Goal: Task Accomplishment & Management: Complete application form

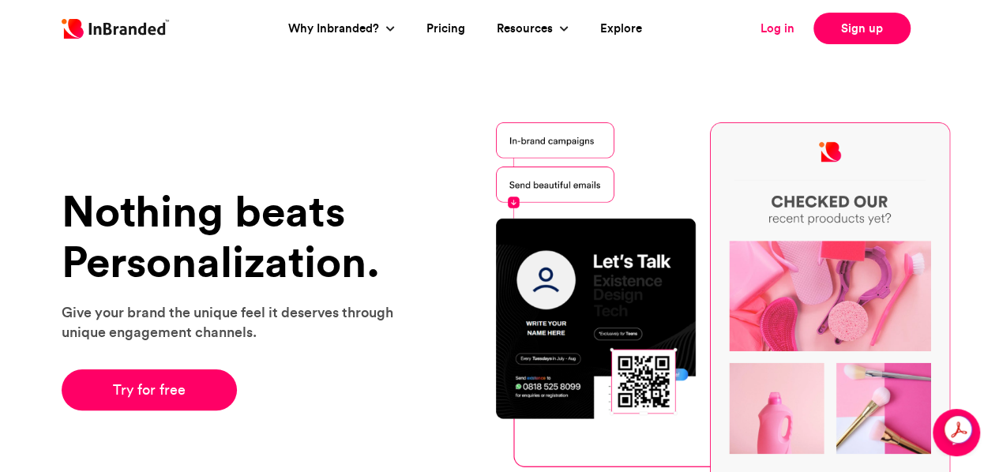
click at [775, 33] on link "Log in" at bounding box center [777, 29] width 34 height 18
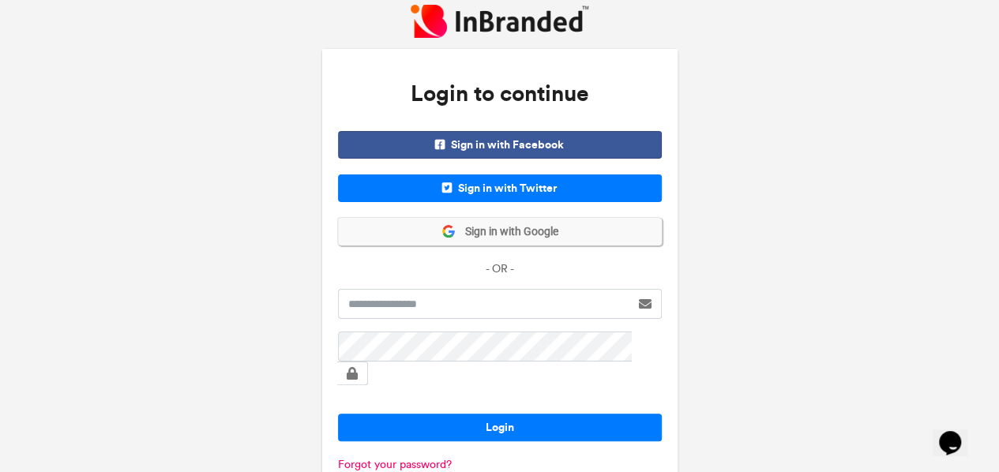
click at [478, 233] on span "Sign in with Google" at bounding box center [507, 232] width 103 height 16
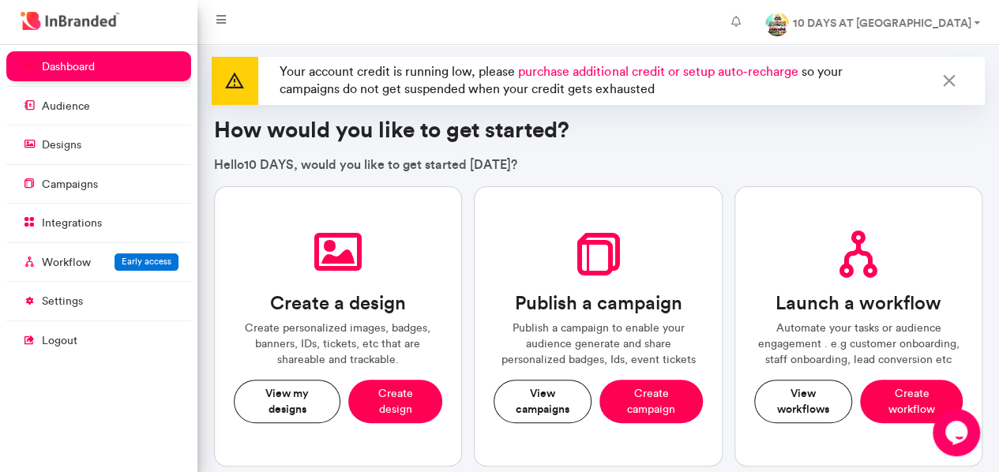
click at [947, 82] on icon at bounding box center [948, 81] width 21 height 25
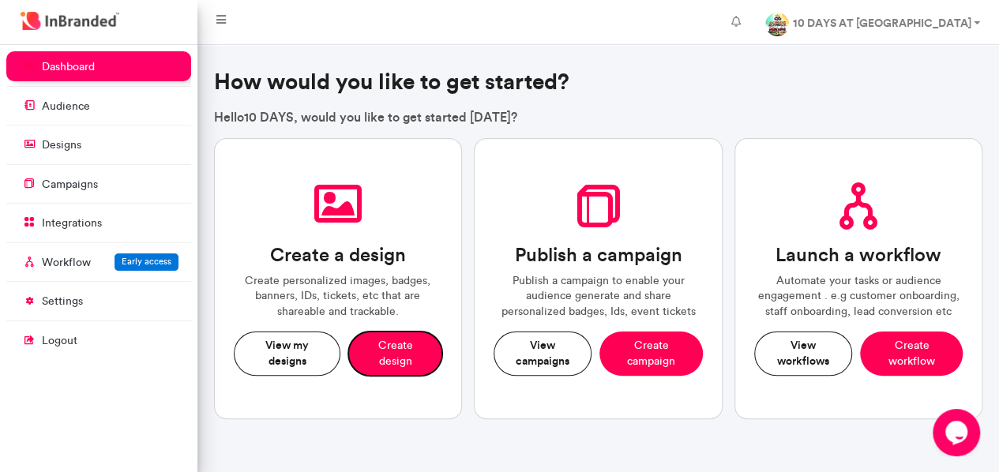
click at [396, 343] on button "Create design" at bounding box center [395, 353] width 94 height 43
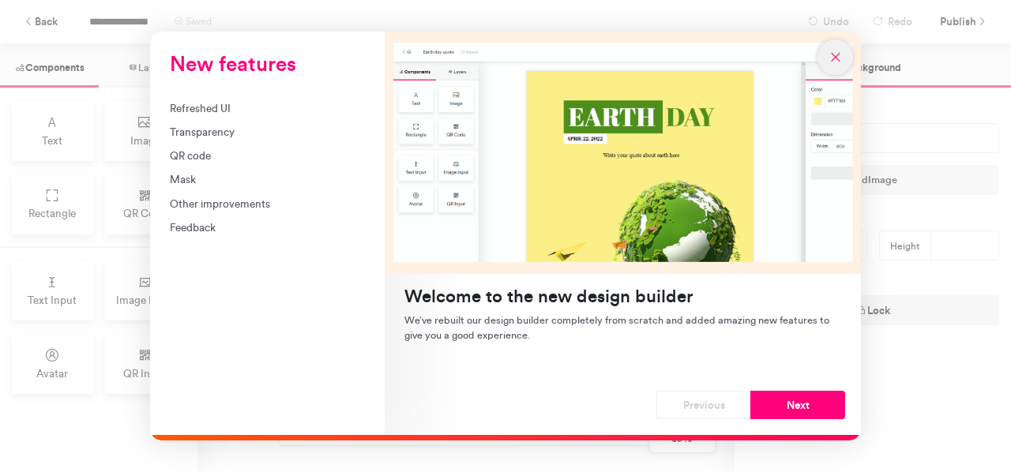
click at [834, 59] on icon "New features" at bounding box center [835, 57] width 14 height 14
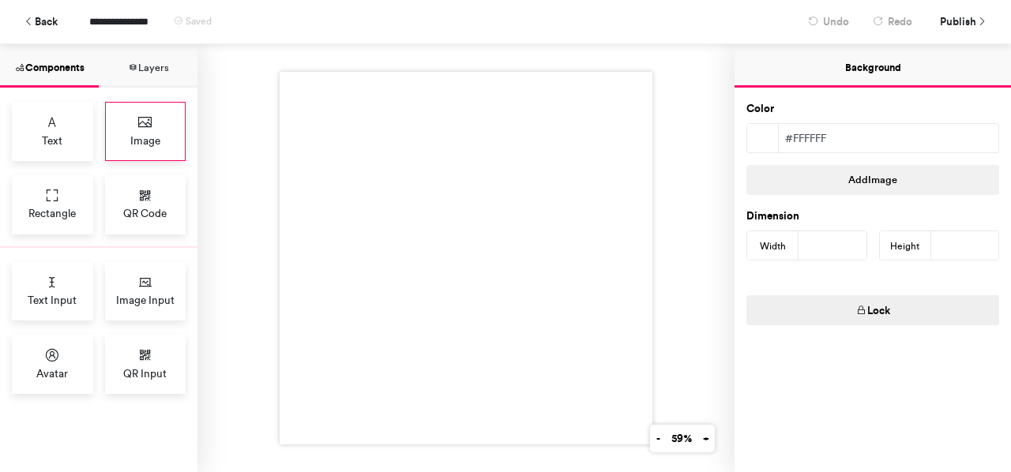
click at [139, 126] on icon at bounding box center [145, 122] width 16 height 16
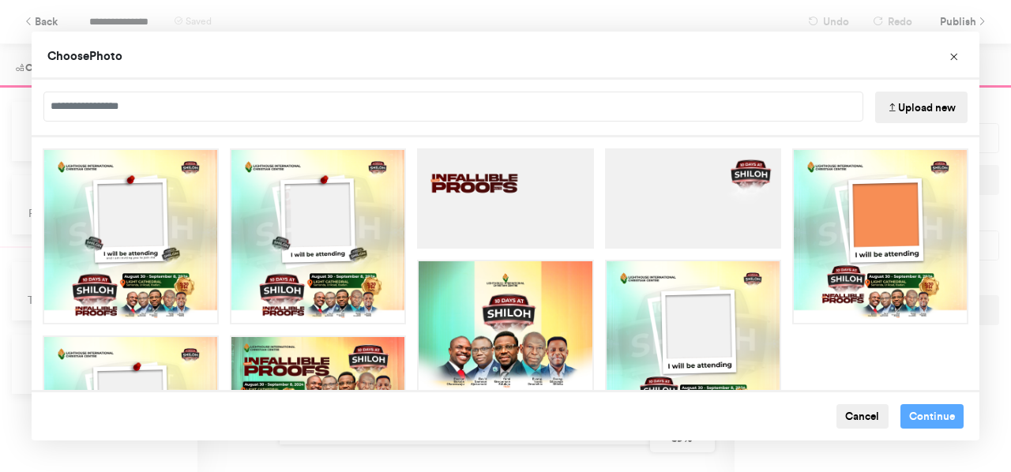
click at [896, 107] on button "Upload new" at bounding box center [921, 108] width 92 height 32
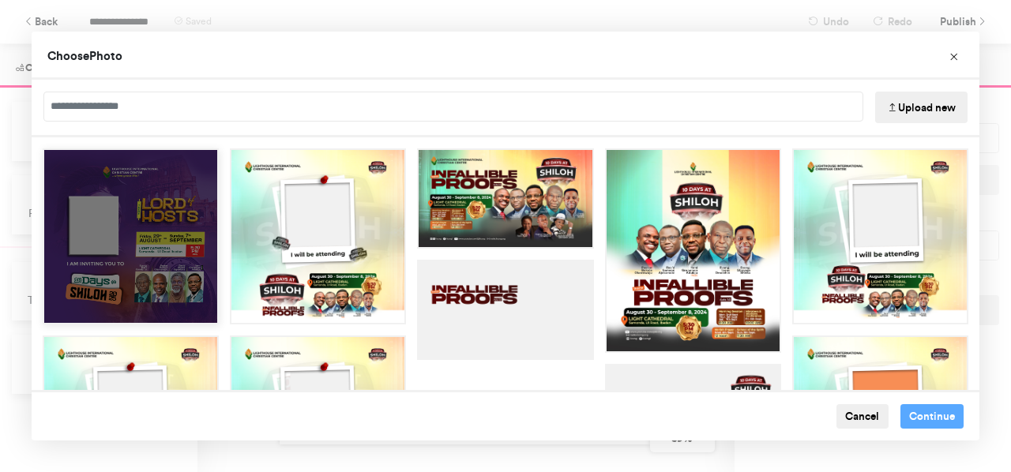
click at [167, 231] on div "Choose Image" at bounding box center [131, 236] width 176 height 176
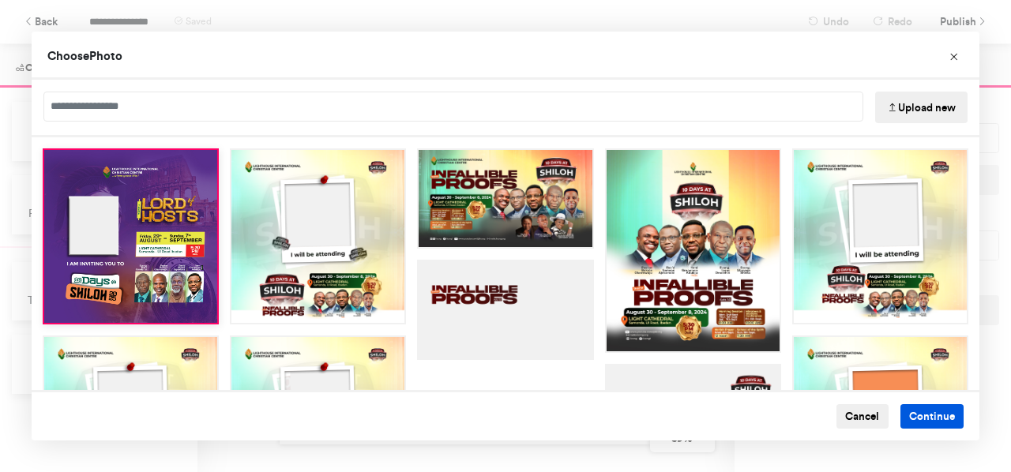
click at [917, 418] on button "Continue" at bounding box center [932, 416] width 64 height 25
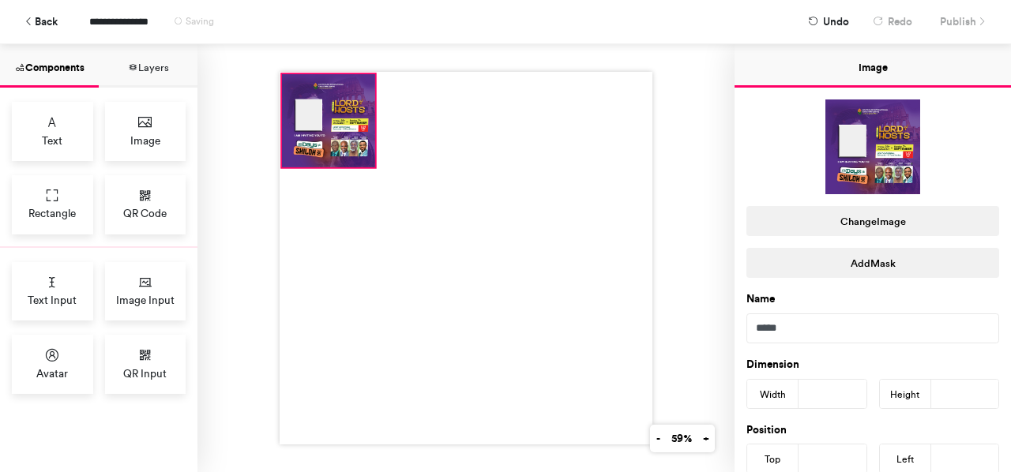
drag, startPoint x: 418, startPoint y: 204, endPoint x: 328, endPoint y: 114, distance: 128.4
click at [328, 114] on div at bounding box center [328, 120] width 93 height 93
type input "*"
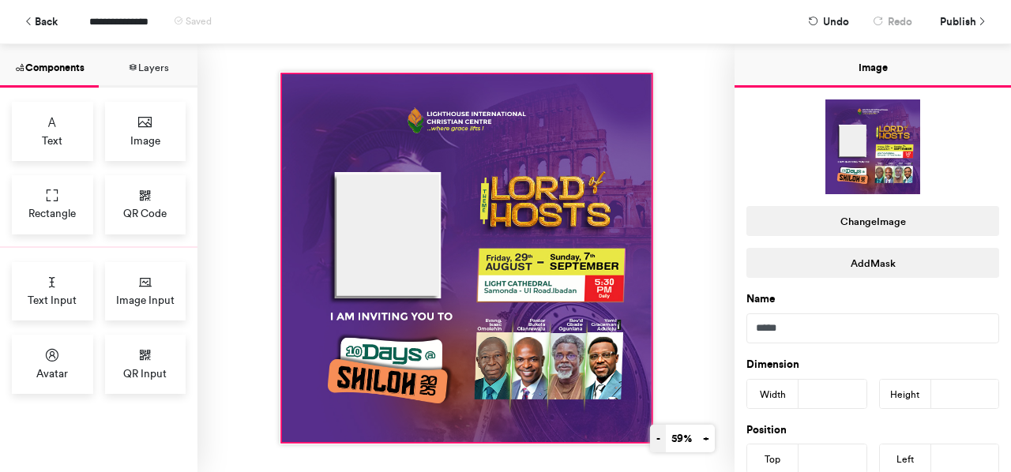
drag, startPoint x: 370, startPoint y: 163, endPoint x: 646, endPoint y: 438, distance: 389.7
click at [646, 438] on div "- 59% +" at bounding box center [465, 258] width 537 height 428
type input "***"
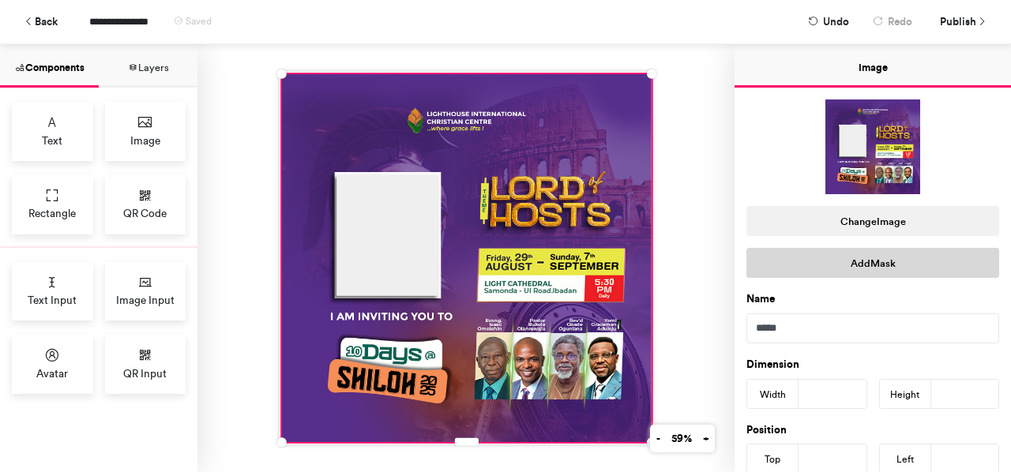
click at [863, 263] on button "Add Mask" at bounding box center [872, 263] width 253 height 30
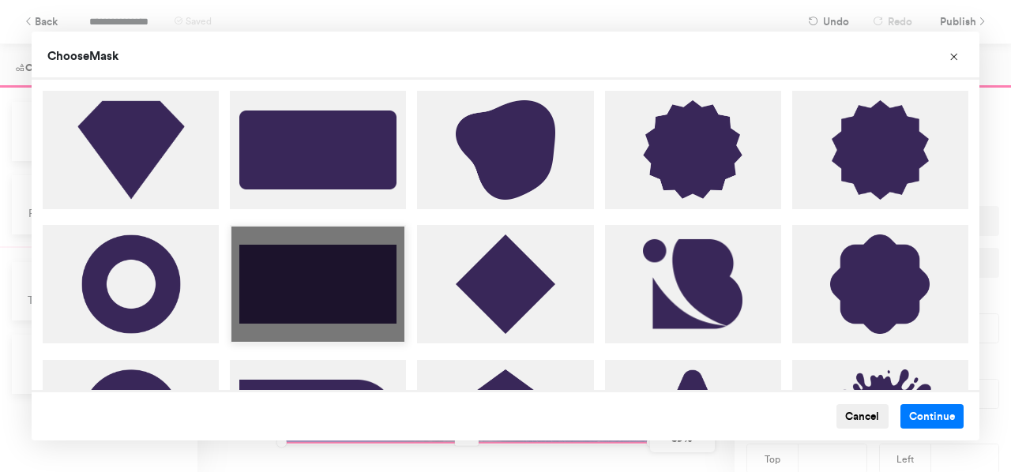
click at [328, 275] on div "Choose Image" at bounding box center [318, 284] width 176 height 118
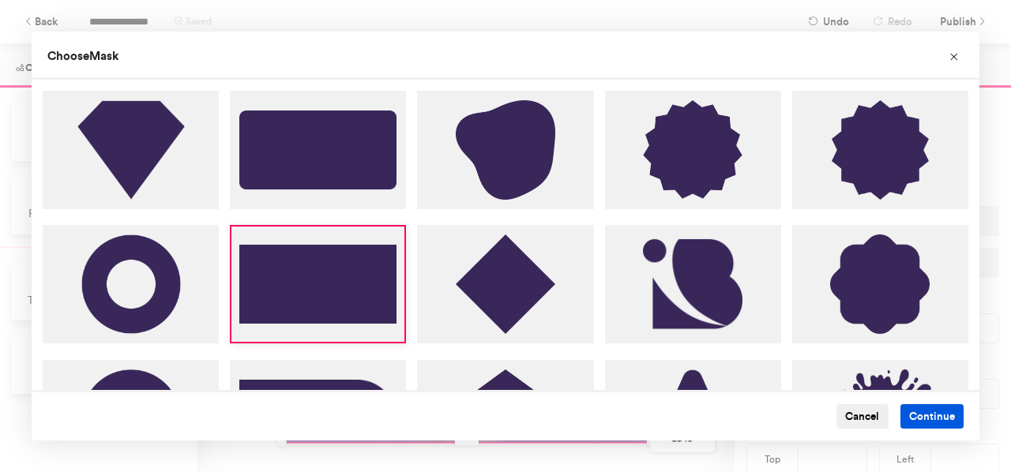
click at [923, 418] on button "Continue" at bounding box center [932, 416] width 64 height 25
type input "***"
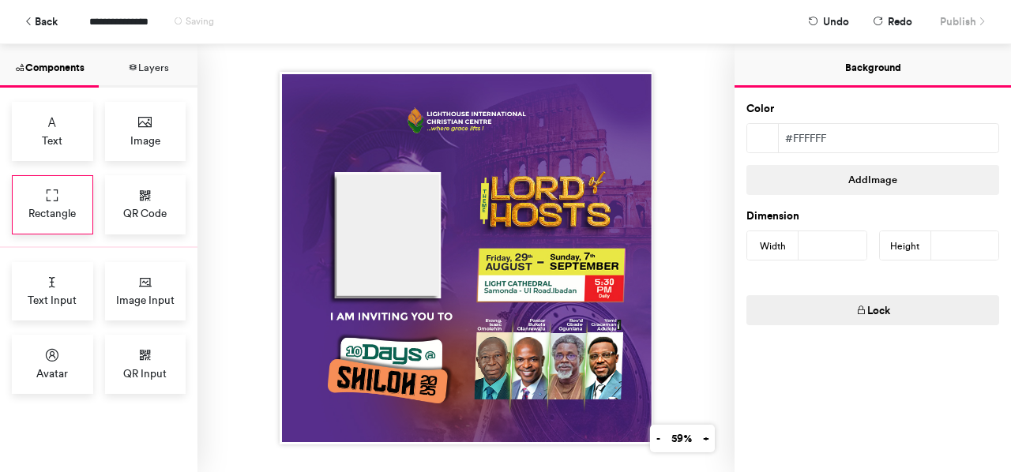
click at [45, 201] on icon at bounding box center [52, 196] width 16 height 16
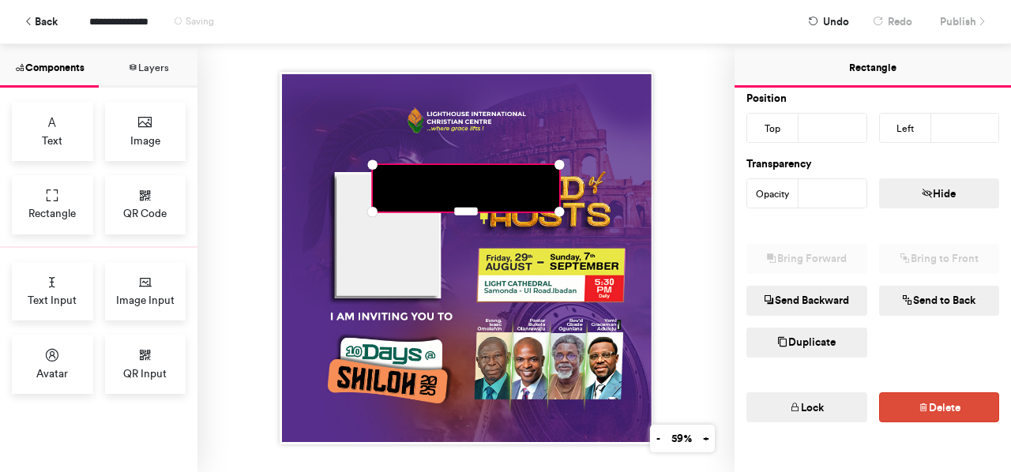
scroll to position [265, 0]
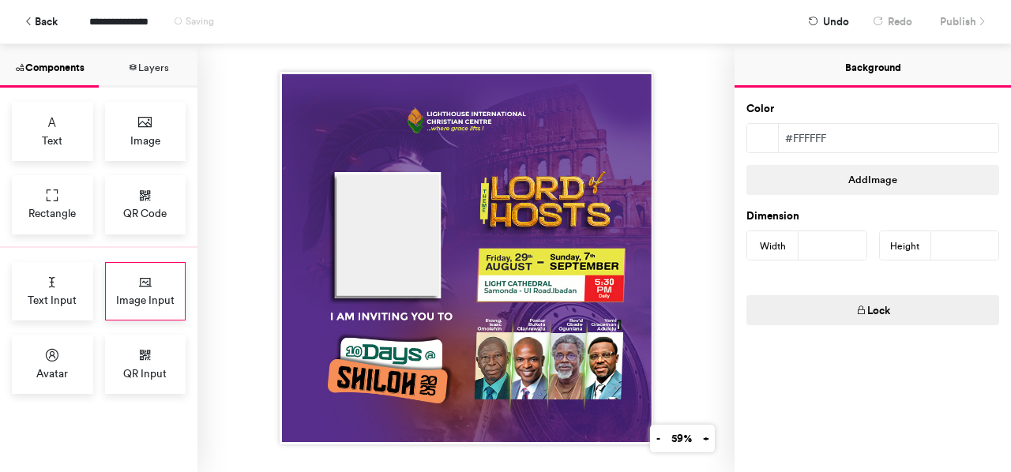
click at [144, 283] on div "Image Input" at bounding box center [145, 291] width 81 height 59
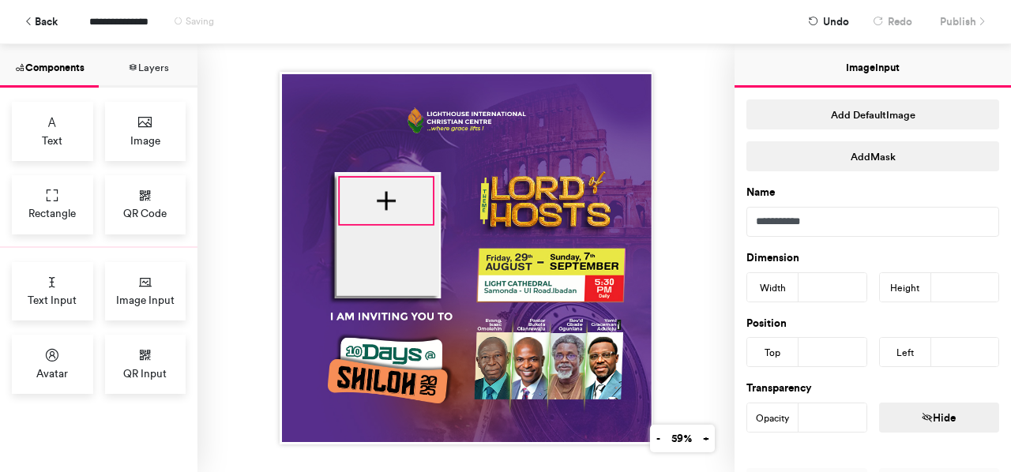
drag, startPoint x: 411, startPoint y: 184, endPoint x: 378, endPoint y: 197, distance: 35.5
click at [378, 197] on div at bounding box center [385, 201] width 93 height 47
type input "***"
click at [381, 214] on div at bounding box center [465, 258] width 373 height 373
type input "***"
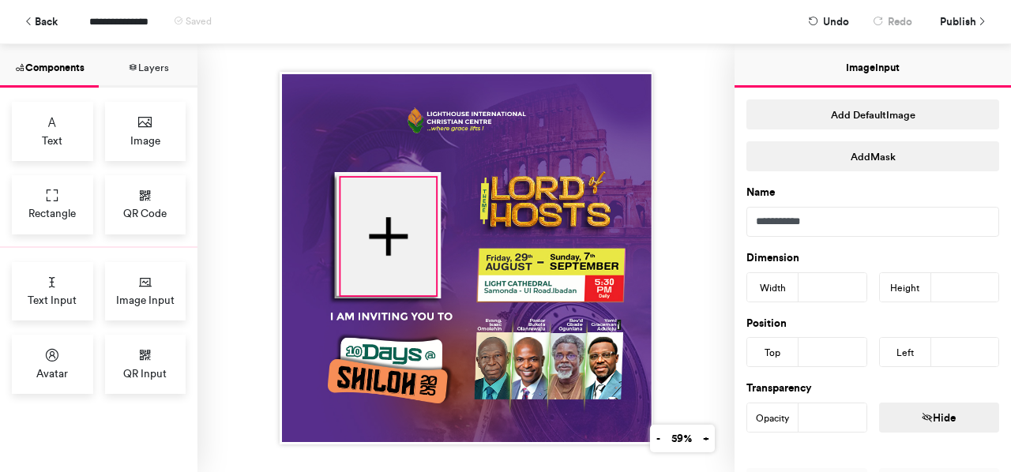
drag, startPoint x: 426, startPoint y: 219, endPoint x: 429, endPoint y: 290, distance: 71.1
click at [429, 290] on div at bounding box center [465, 258] width 373 height 373
type input "***"
click at [333, 291] on div at bounding box center [465, 258] width 373 height 373
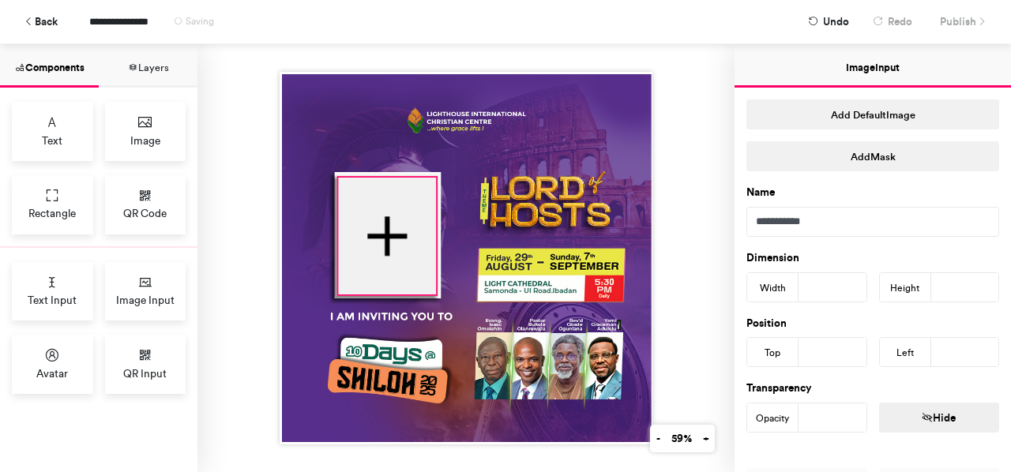
type input "***"
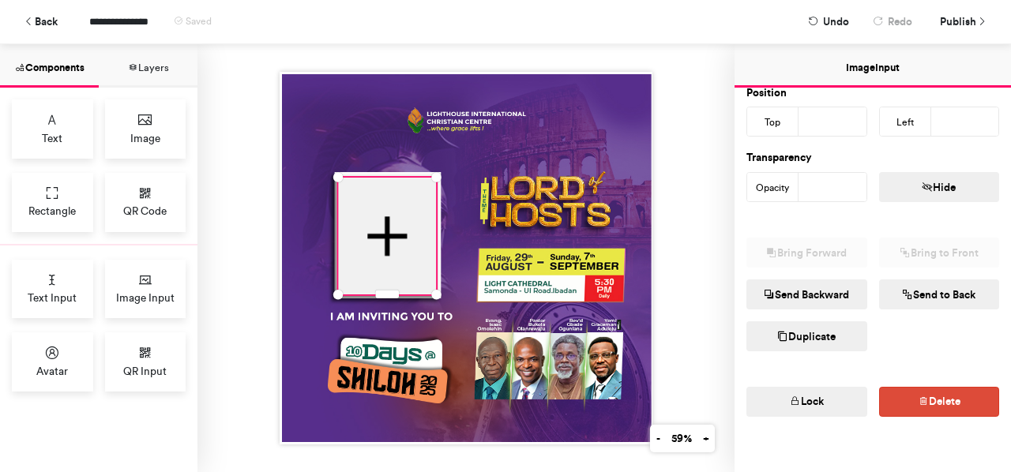
scroll to position [242, 0]
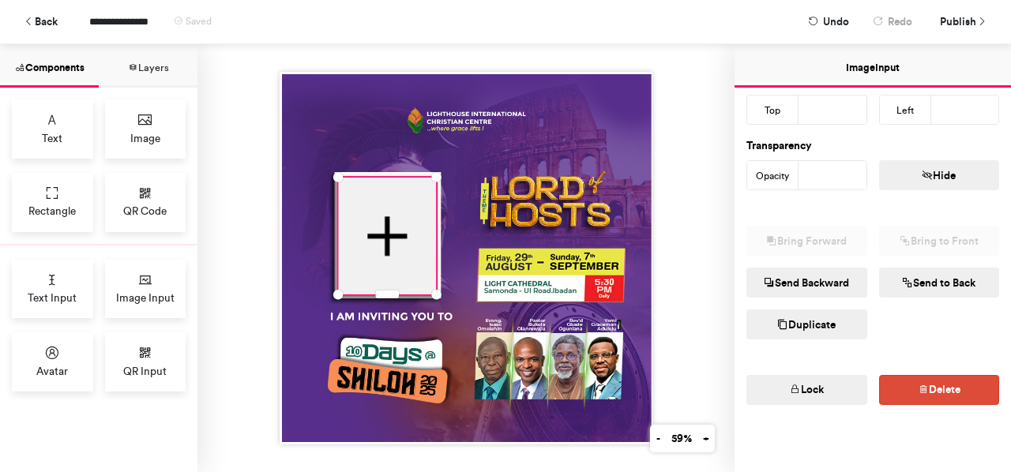
click at [783, 385] on button "Lock" at bounding box center [806, 390] width 121 height 30
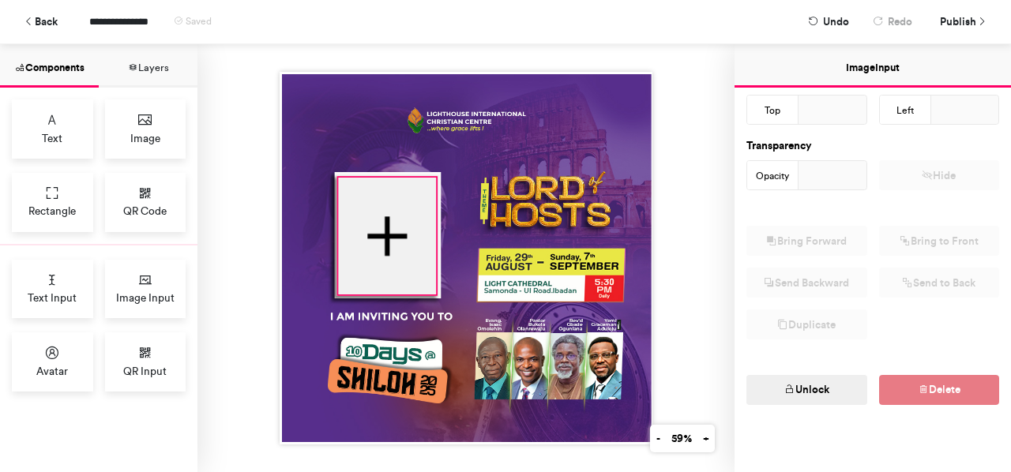
click at [784, 385] on icon "button" at bounding box center [789, 390] width 11 height 11
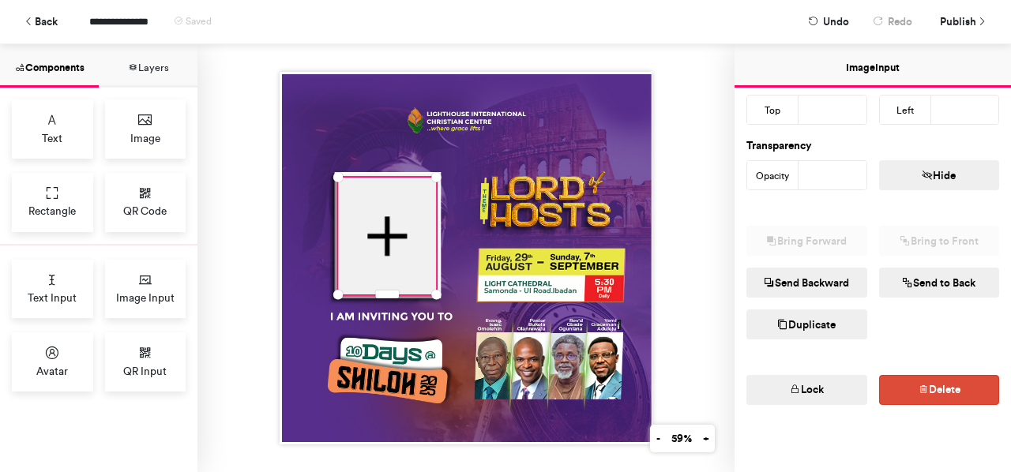
click at [802, 381] on button "Lock" at bounding box center [806, 390] width 121 height 30
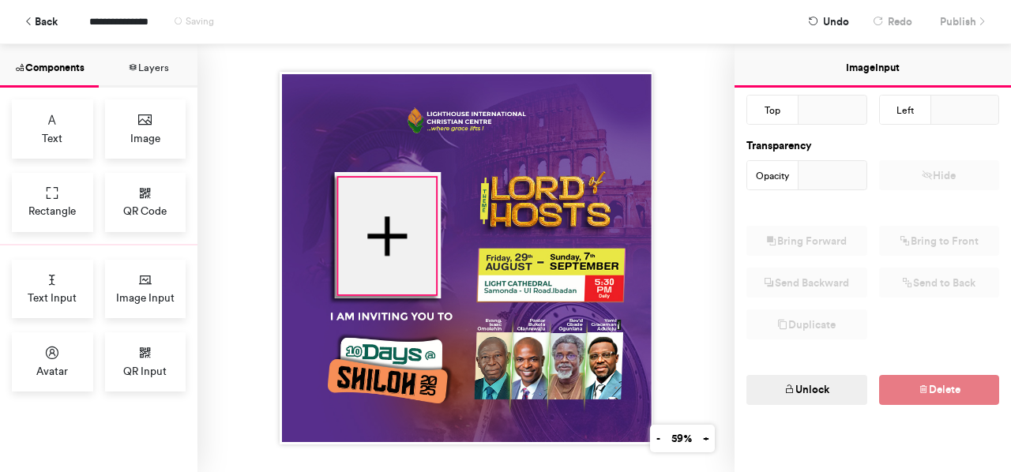
click at [801, 377] on button "Unlock" at bounding box center [806, 390] width 121 height 30
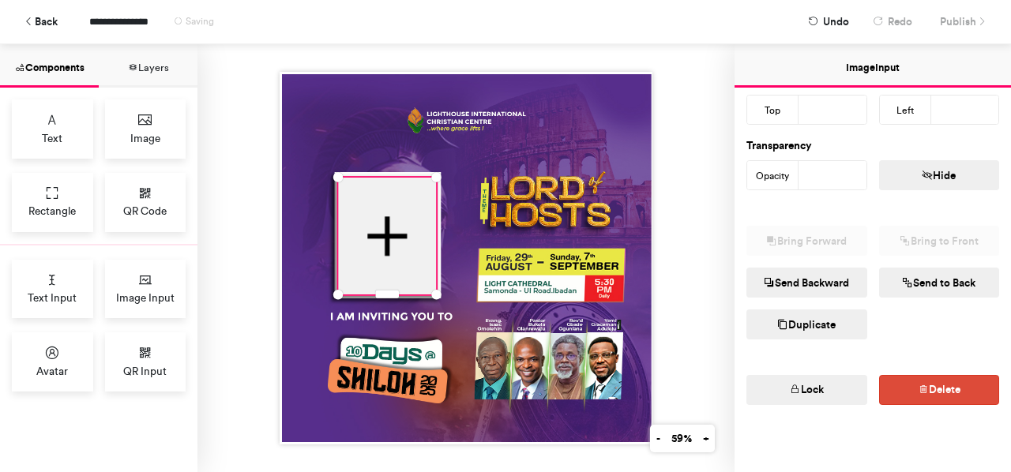
scroll to position [0, 0]
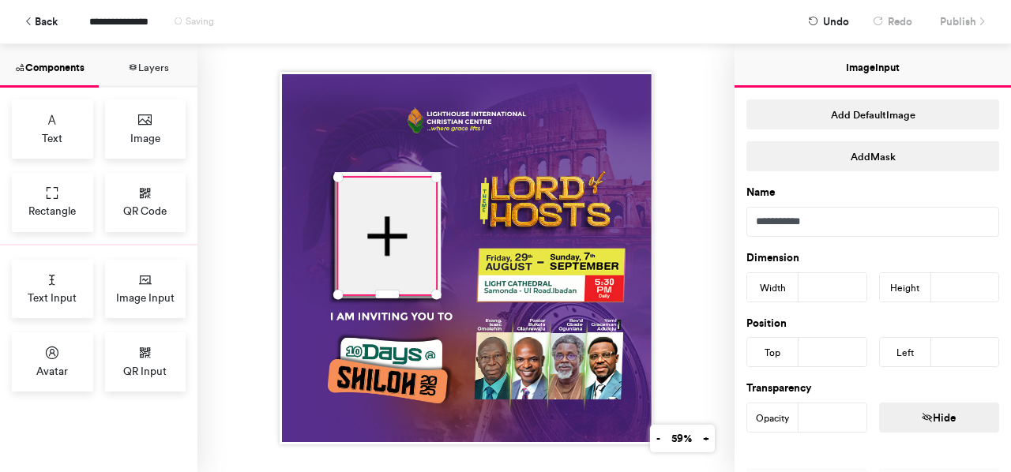
click at [686, 210] on div at bounding box center [465, 258] width 537 height 428
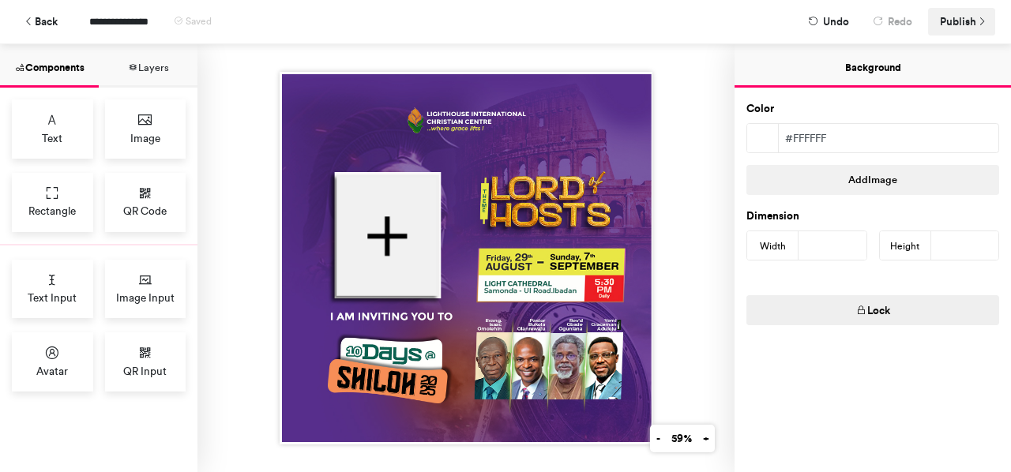
click at [970, 21] on span "Publish" at bounding box center [958, 22] width 36 height 28
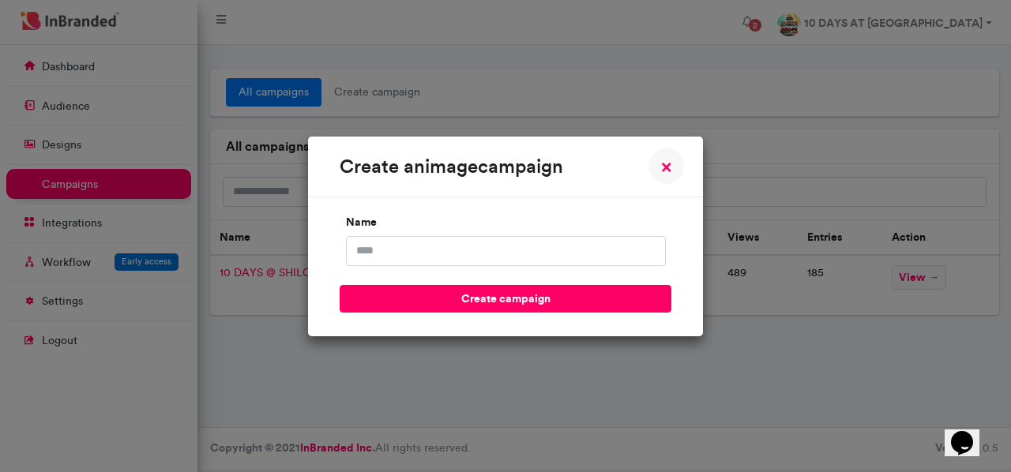
click at [485, 257] on input "name" at bounding box center [506, 251] width 320 height 30
type input "*"
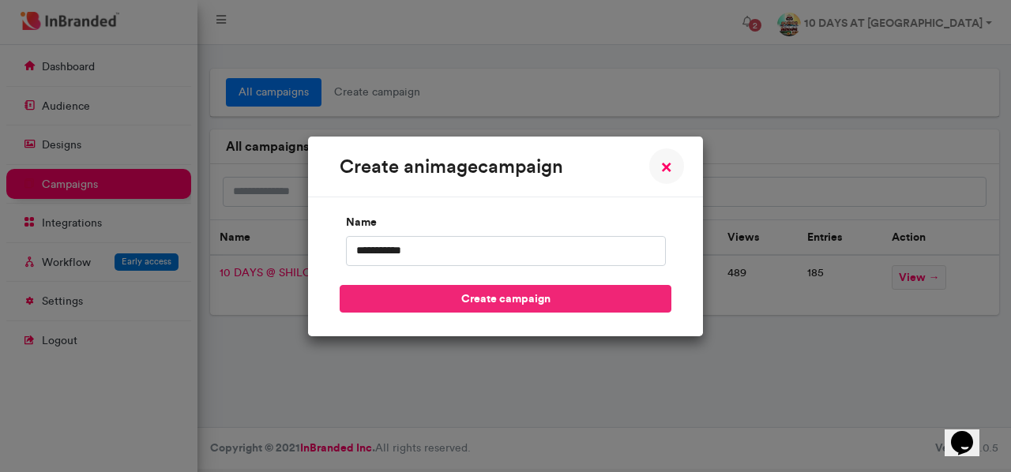
type input "**********"
click at [570, 299] on button "create campaign" at bounding box center [505, 299] width 332 height 28
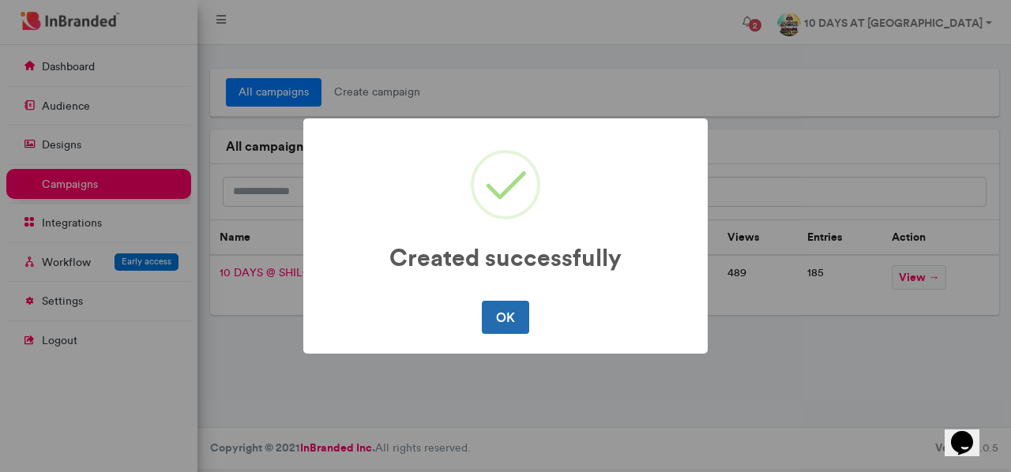
click at [495, 309] on button "OK" at bounding box center [505, 317] width 47 height 33
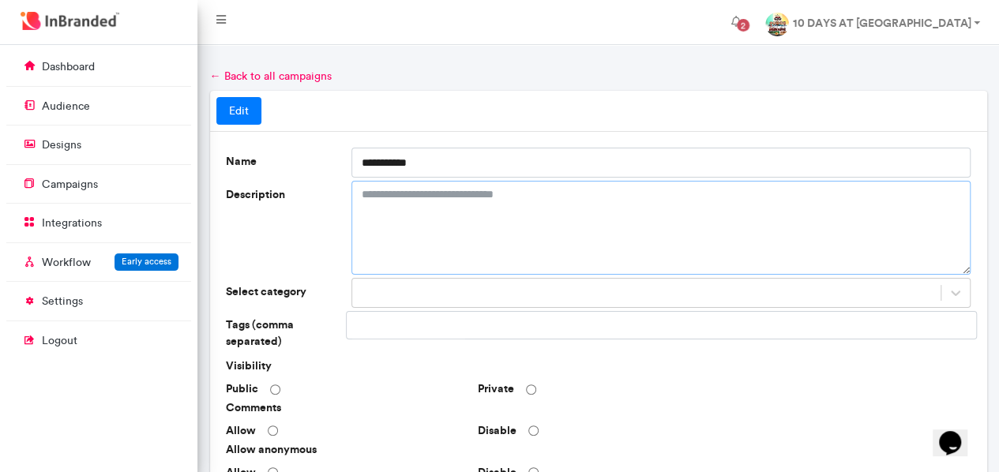
click at [516, 208] on textarea "Description" at bounding box center [660, 228] width 619 height 94
paste textarea "**********"
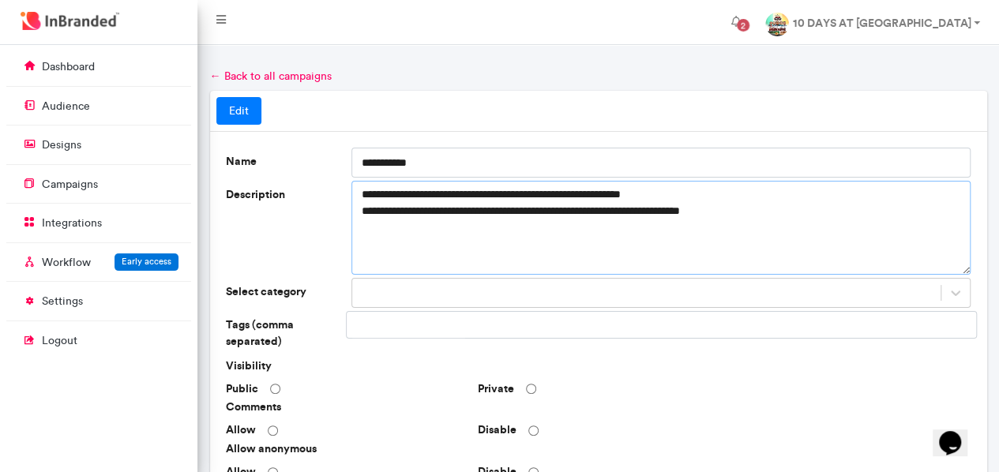
drag, startPoint x: 664, startPoint y: 213, endPoint x: 638, endPoint y: 212, distance: 26.1
click at [638, 212] on textarea "**********" at bounding box center [660, 227] width 619 height 93
type textarea "**********"
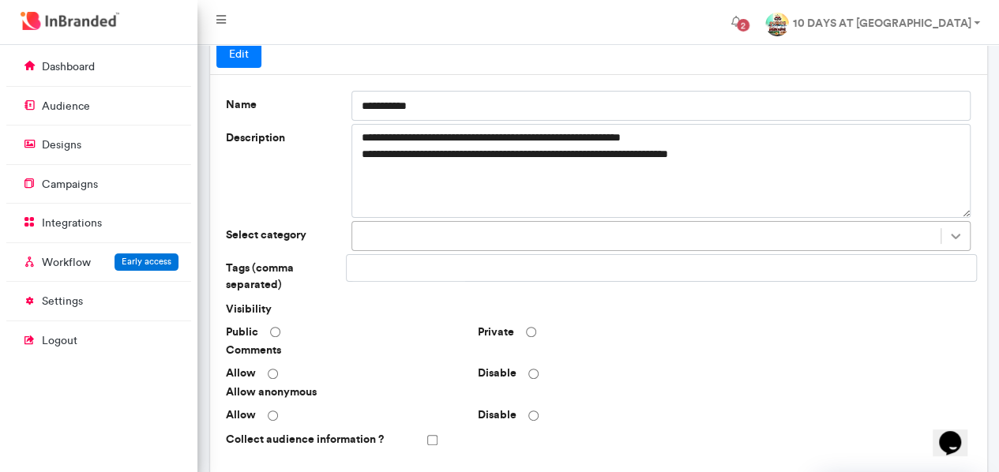
click at [949, 251] on div at bounding box center [660, 236] width 619 height 30
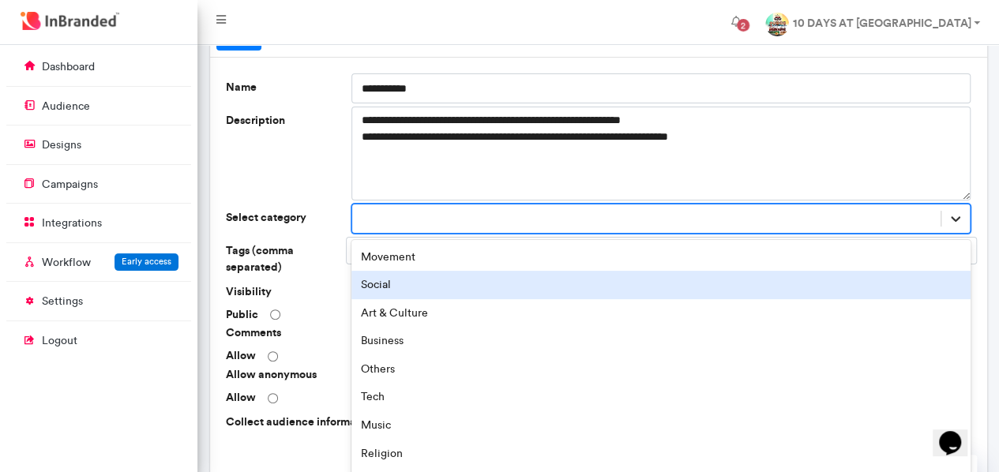
scroll to position [84, 0]
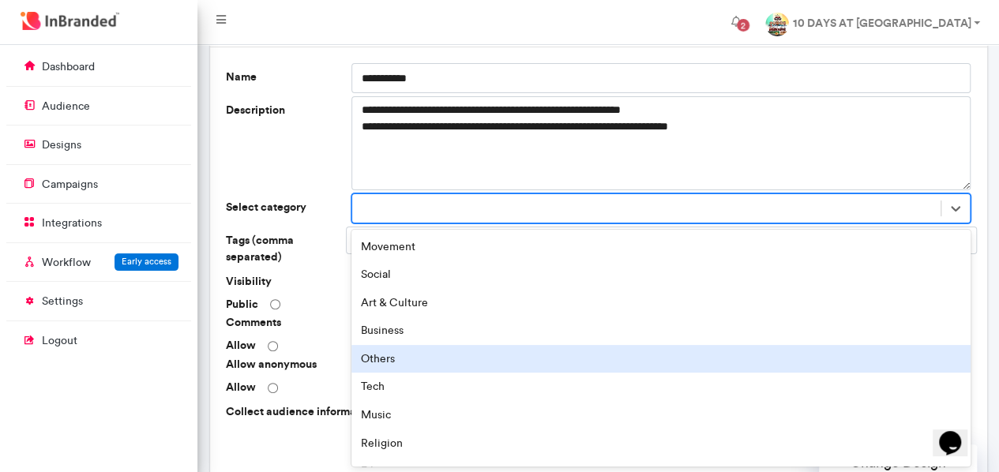
click at [488, 351] on div "Others" at bounding box center [660, 359] width 619 height 28
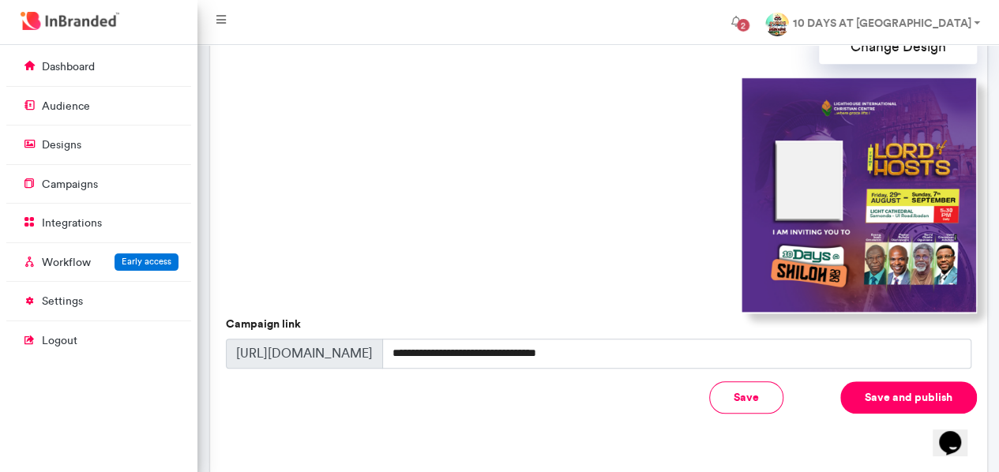
scroll to position [564, 0]
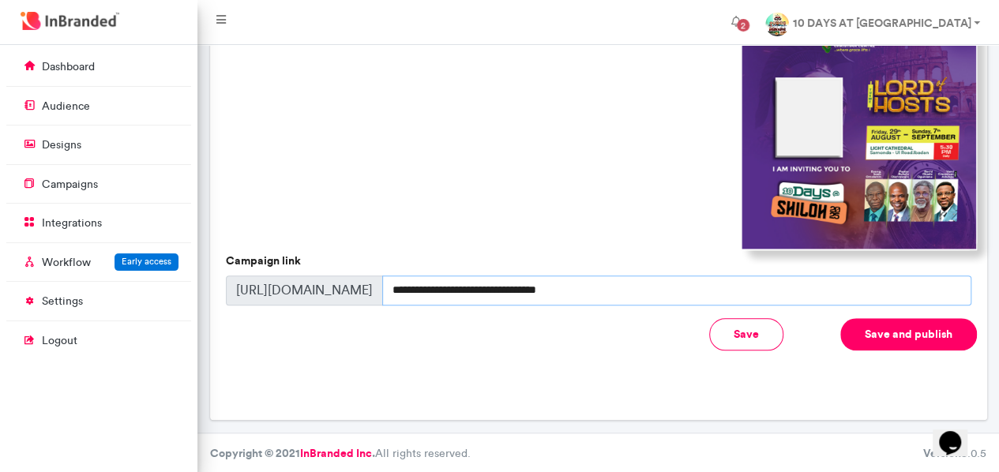
drag, startPoint x: 624, startPoint y: 293, endPoint x: 341, endPoint y: 302, distance: 282.8
click at [341, 302] on div "**********" at bounding box center [598, 291] width 745 height 30
drag, startPoint x: 236, startPoint y: 290, endPoint x: 527, endPoint y: 285, distance: 290.6
click at [512, 288] on div "**********" at bounding box center [598, 291] width 745 height 30
click at [598, 208] on div at bounding box center [597, 131] width 757 height 237
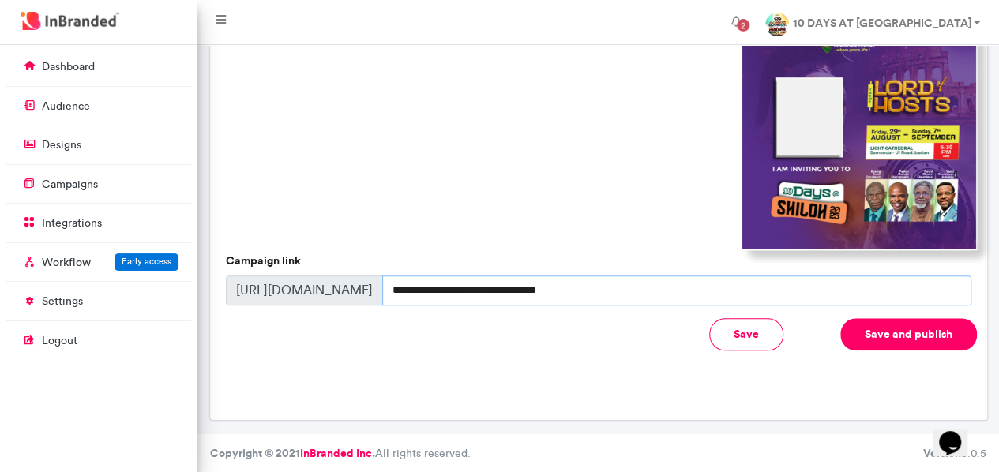
click at [614, 287] on input "**********" at bounding box center [676, 291] width 589 height 30
drag, startPoint x: 614, startPoint y: 287, endPoint x: 371, endPoint y: 292, distance: 243.2
click at [371, 292] on div "**********" at bounding box center [598, 291] width 745 height 30
type input "*"
click at [390, 291] on input "**********" at bounding box center [676, 291] width 589 height 30
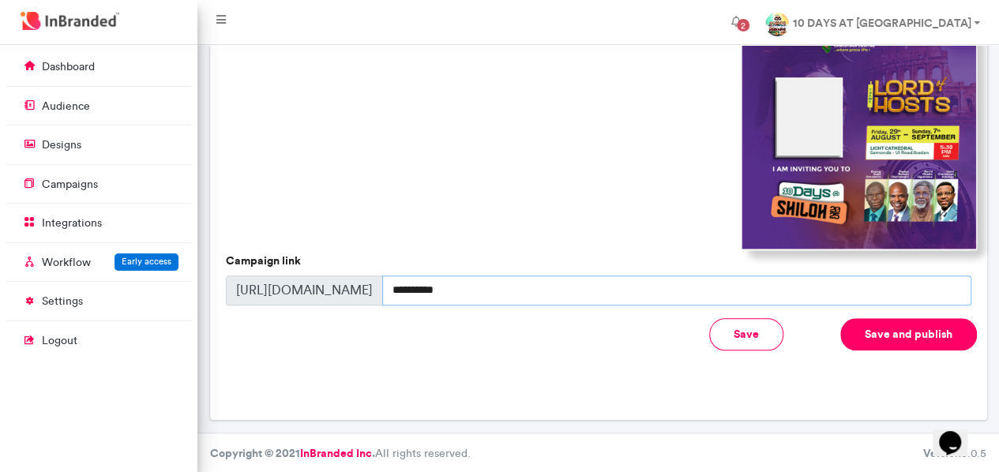
click at [387, 288] on input "**********" at bounding box center [676, 291] width 589 height 30
click at [866, 329] on button "Save and publish" at bounding box center [908, 334] width 137 height 32
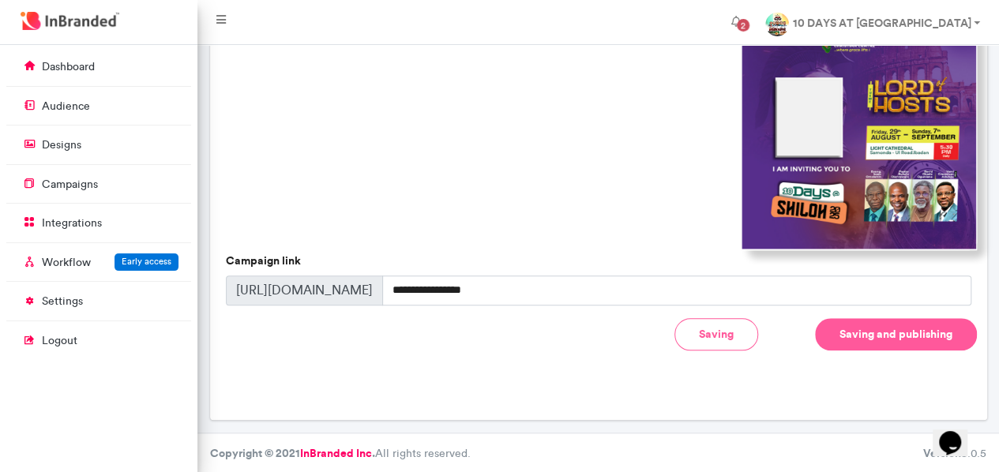
type input "**********"
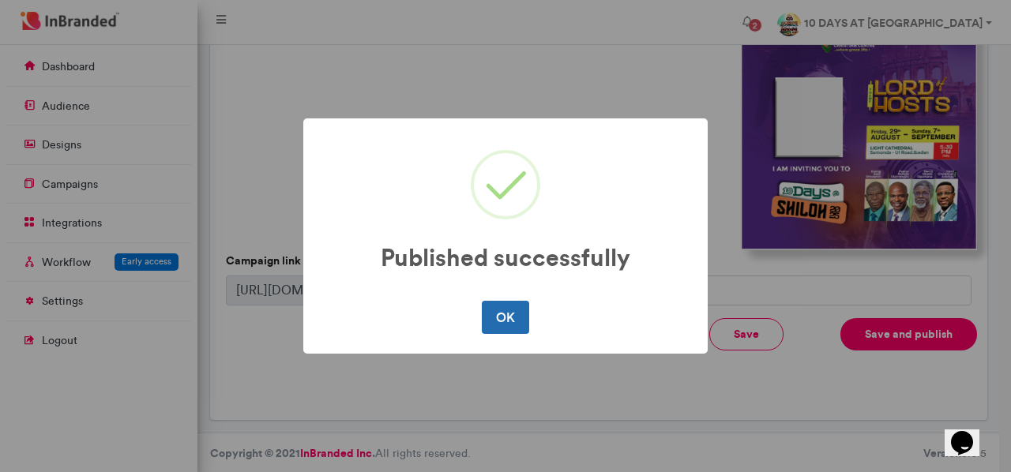
click at [516, 317] on button "OK" at bounding box center [505, 317] width 47 height 33
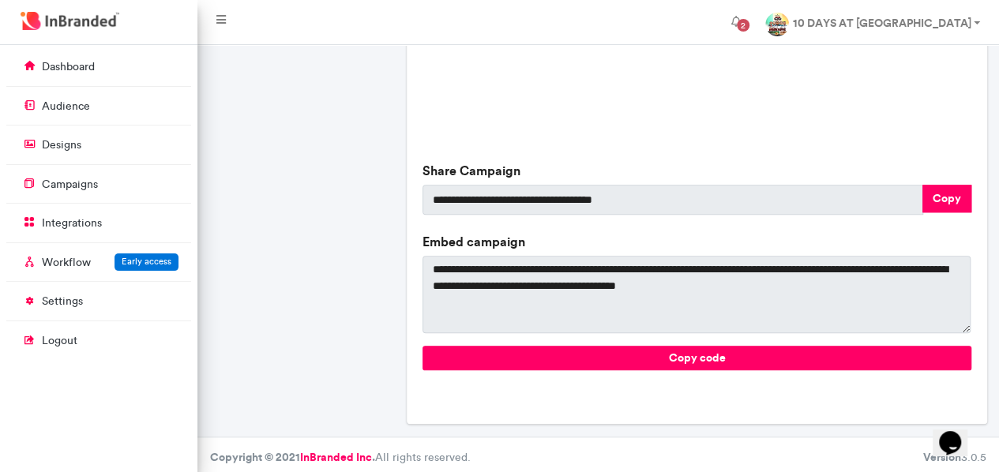
scroll to position [639, 0]
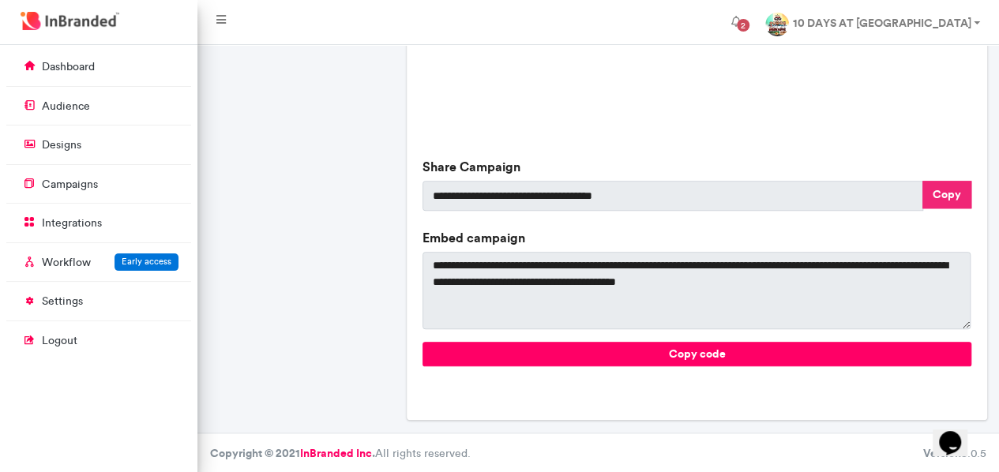
click at [940, 189] on button "Copy" at bounding box center [946, 195] width 49 height 28
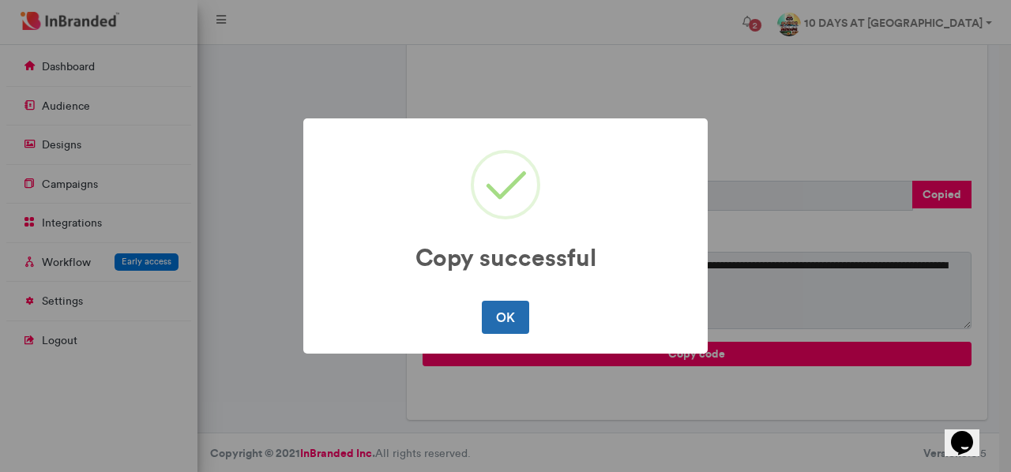
click at [516, 317] on button "OK" at bounding box center [505, 317] width 47 height 33
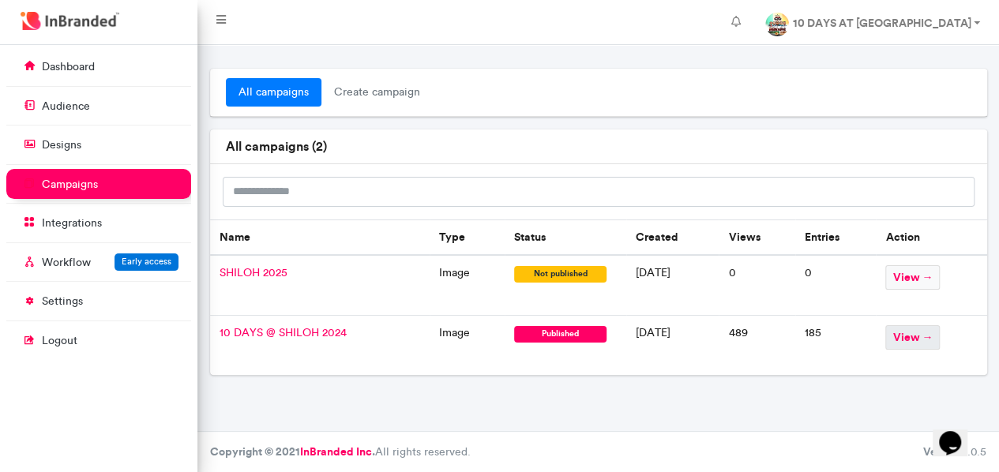
click at [922, 335] on span "view →" at bounding box center [912, 337] width 54 height 24
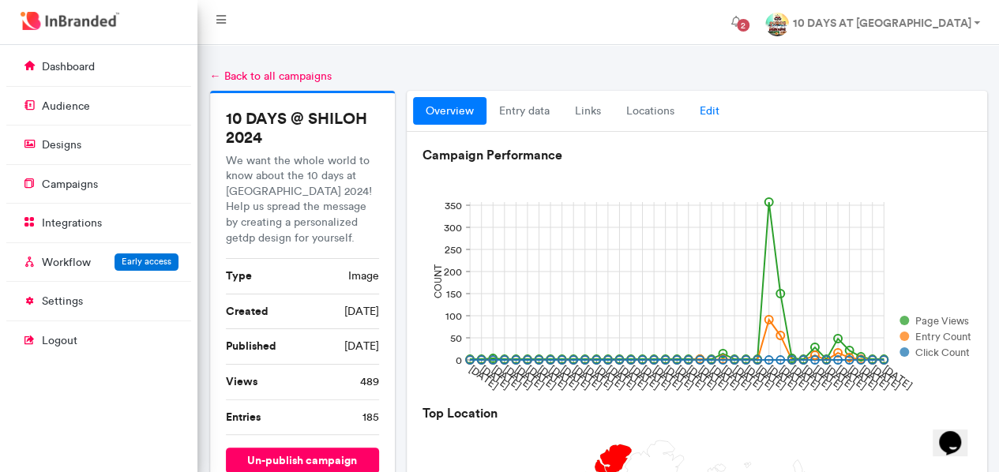
click at [704, 107] on link "Edit" at bounding box center [709, 111] width 45 height 28
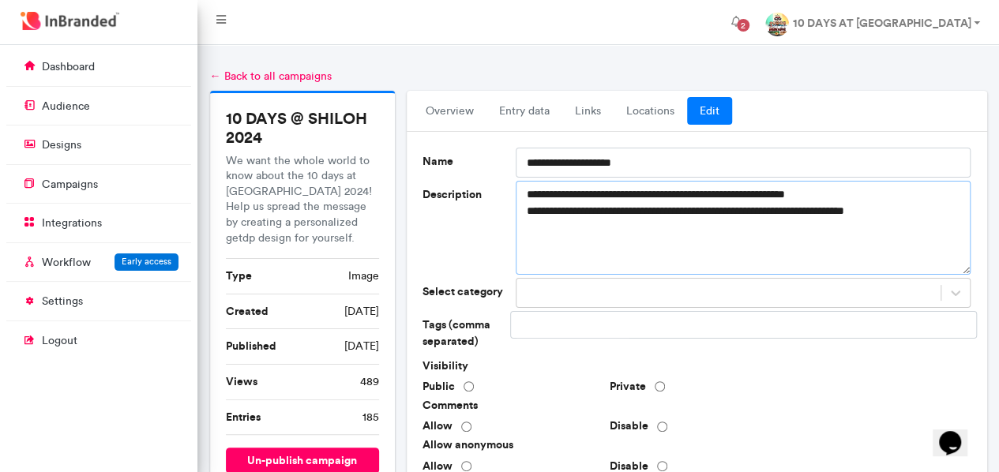
drag, startPoint x: 948, startPoint y: 215, endPoint x: 509, endPoint y: 197, distance: 439.4
click at [510, 197] on div "**********" at bounding box center [743, 227] width 467 height 93
click at [79, 67] on p "dashboard" at bounding box center [68, 67] width 53 height 16
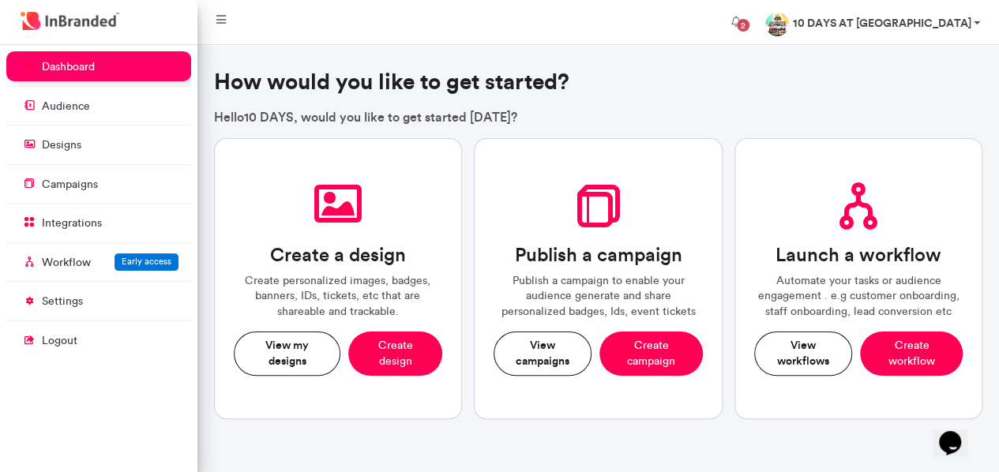
click at [895, 24] on strong "10 DAYS AT [GEOGRAPHIC_DATA]" at bounding box center [881, 23] width 178 height 14
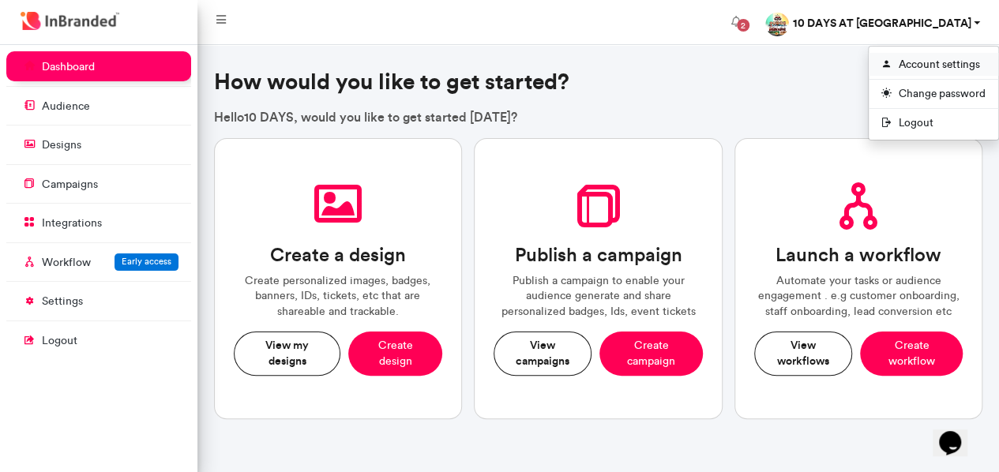
click at [908, 66] on link "Account settings" at bounding box center [932, 64] width 129 height 23
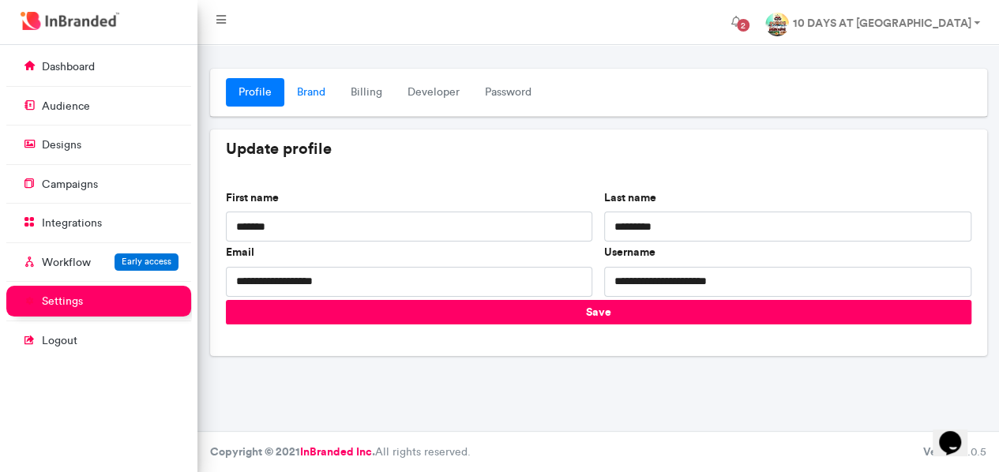
click at [297, 91] on link "Brand" at bounding box center [311, 92] width 54 height 28
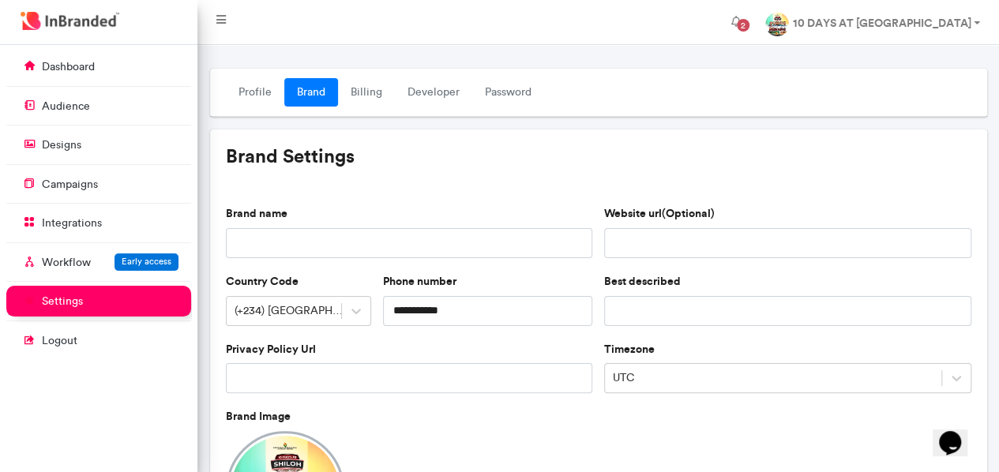
scroll to position [316, 0]
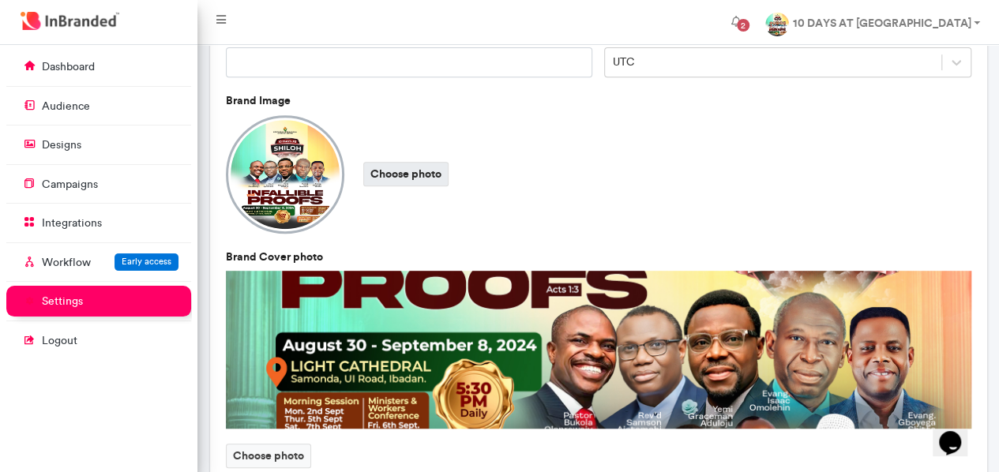
click at [399, 176] on label "Choose photo" at bounding box center [405, 174] width 85 height 24
click at [0, 0] on input "Choose photo" at bounding box center [0, 0] width 0 height 0
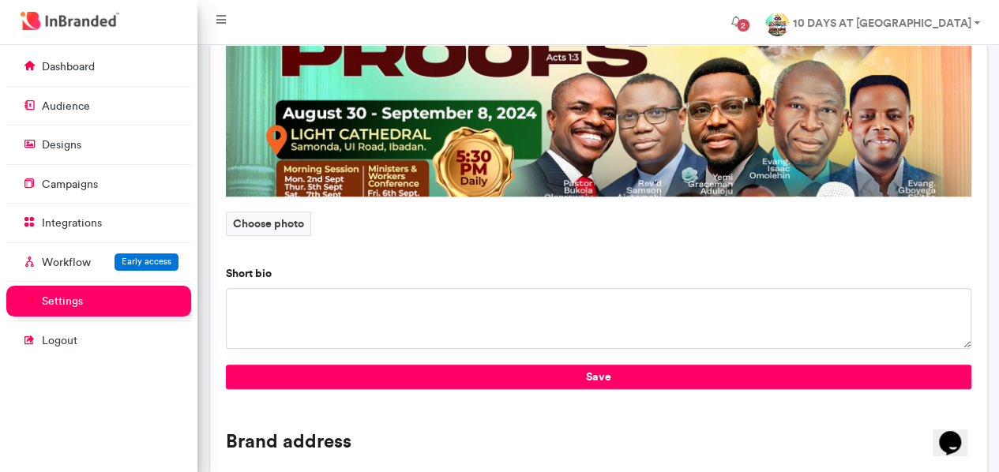
scroll to position [553, 0]
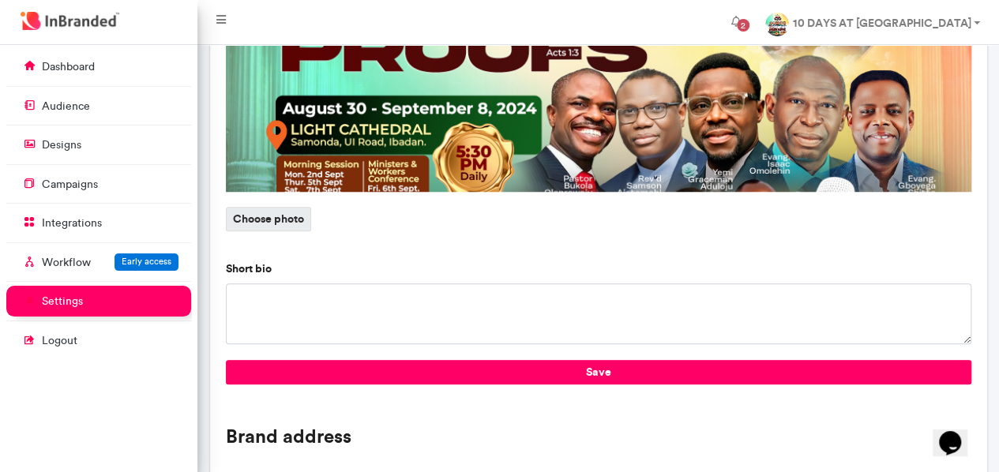
click at [275, 215] on label "Choose photo" at bounding box center [268, 219] width 85 height 24
click at [0, 0] on input "Choose photo" at bounding box center [0, 0] width 0 height 0
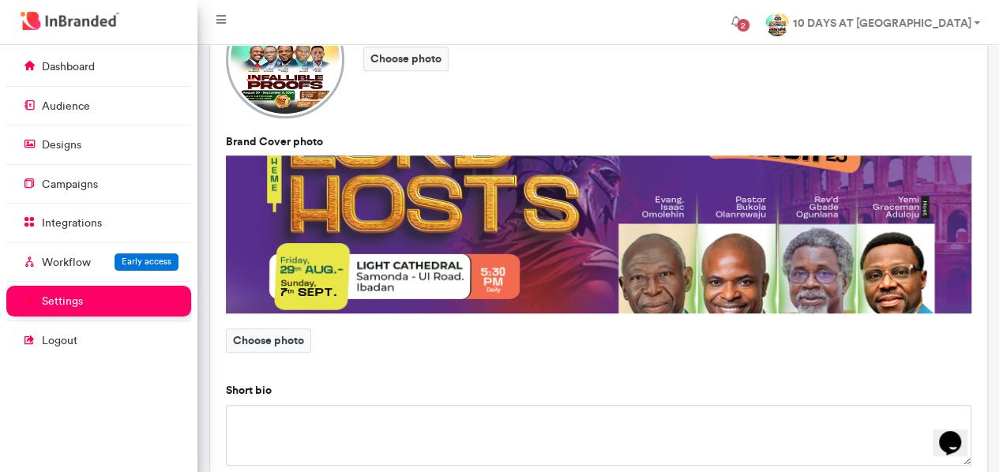
scroll to position [395, 0]
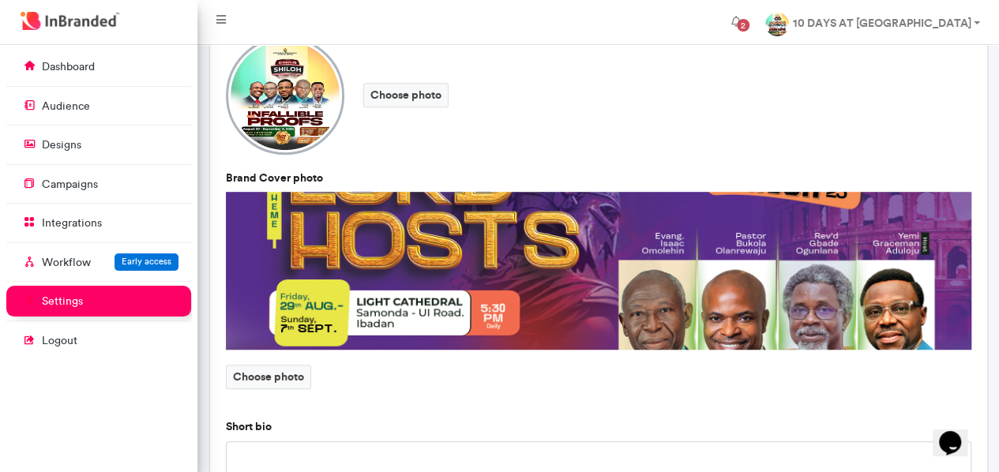
click at [529, 270] on img at bounding box center [598, 271] width 745 height 158
click at [537, 280] on img at bounding box center [598, 271] width 745 height 158
click at [287, 117] on img at bounding box center [285, 95] width 118 height 118
click at [411, 100] on label "Choose photo" at bounding box center [405, 95] width 85 height 24
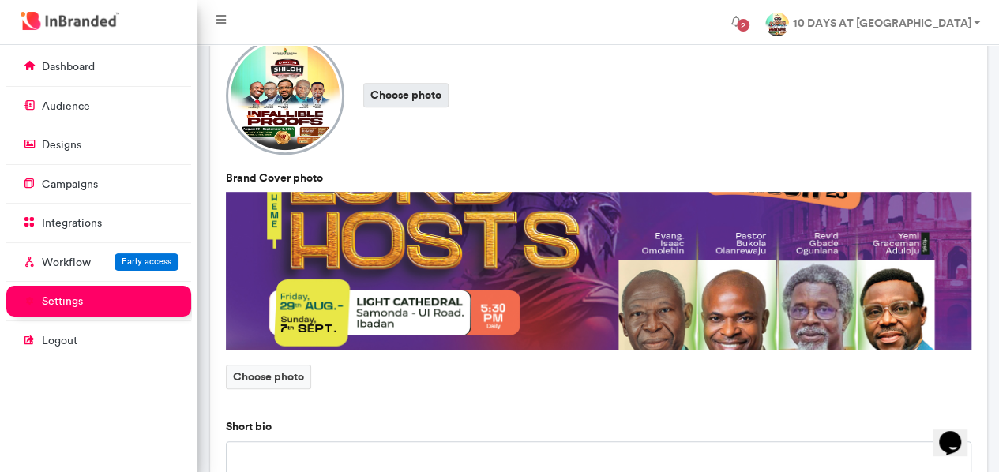
click at [0, 0] on input "Choose photo" at bounding box center [0, 0] width 0 height 0
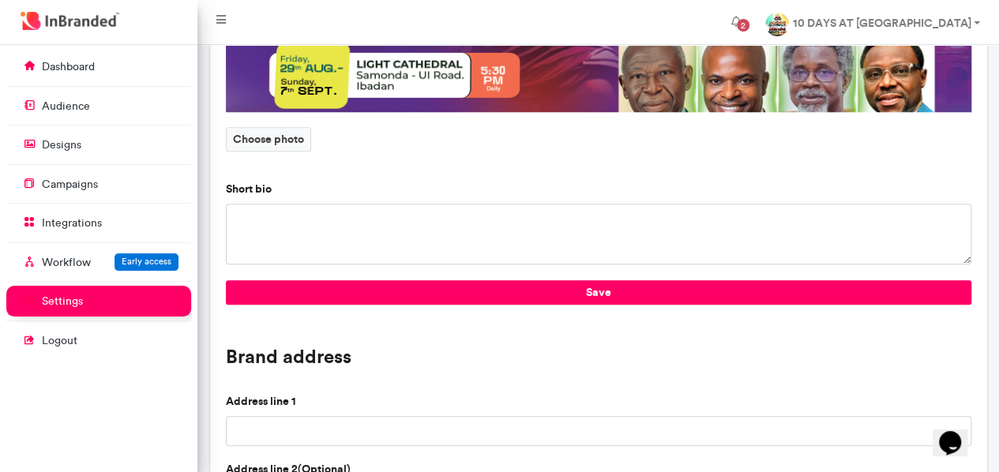
scroll to position [521, 0]
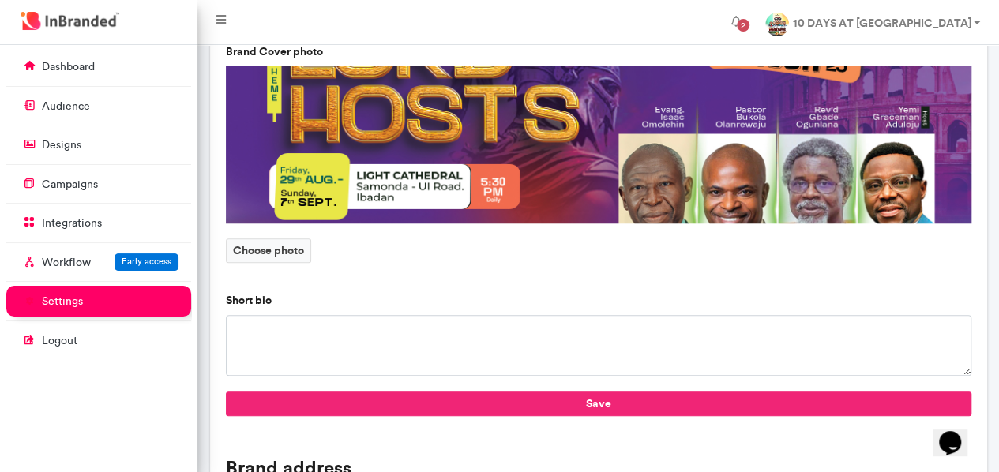
click at [602, 392] on button "Save" at bounding box center [598, 404] width 745 height 24
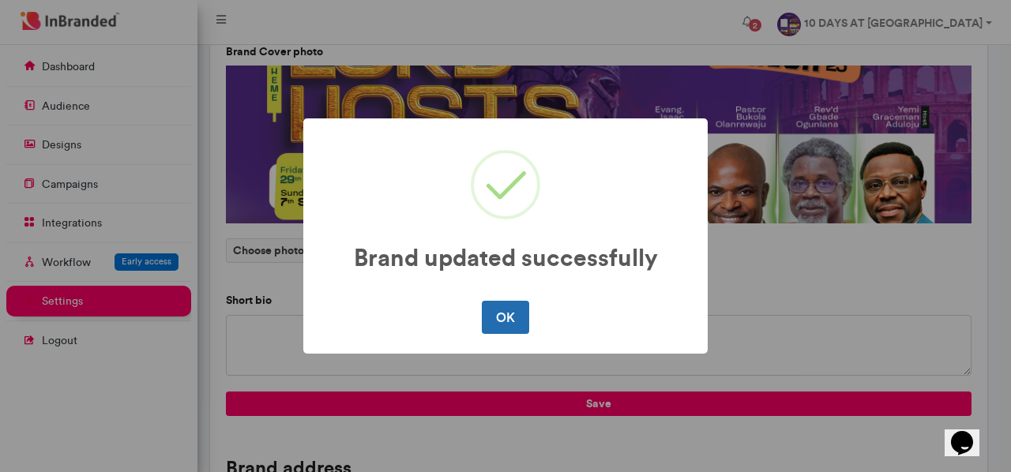
click at [493, 321] on button "OK" at bounding box center [505, 317] width 47 height 33
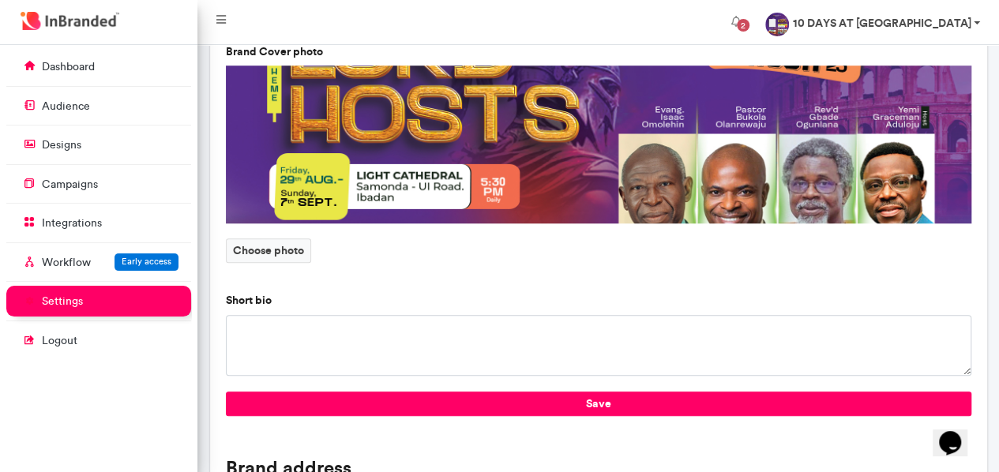
click at [898, 24] on strong "10 DAYS AT [GEOGRAPHIC_DATA]" at bounding box center [881, 23] width 178 height 14
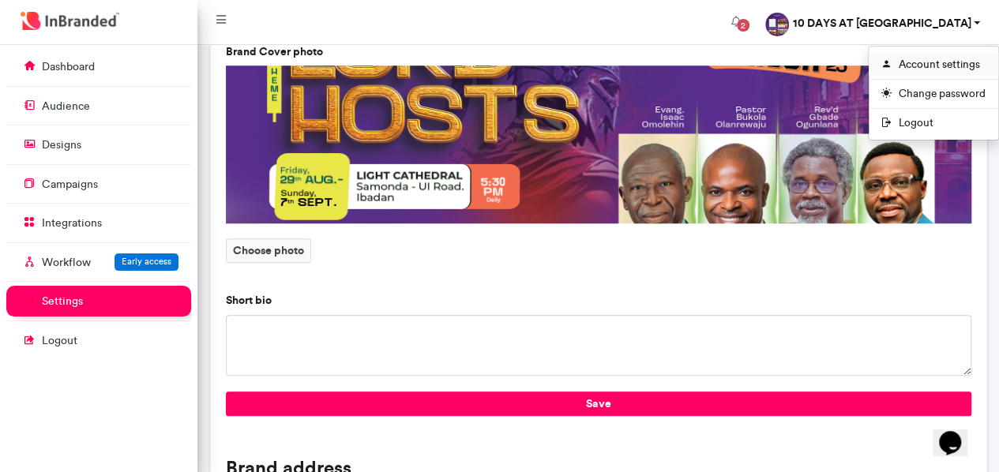
click at [906, 62] on link "Account settings" at bounding box center [932, 64] width 129 height 23
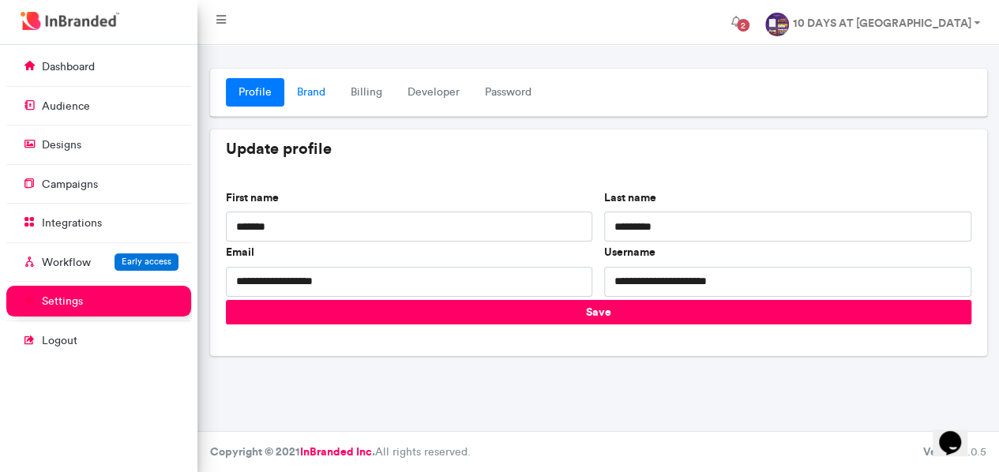
click at [315, 91] on link "Brand" at bounding box center [311, 92] width 54 height 28
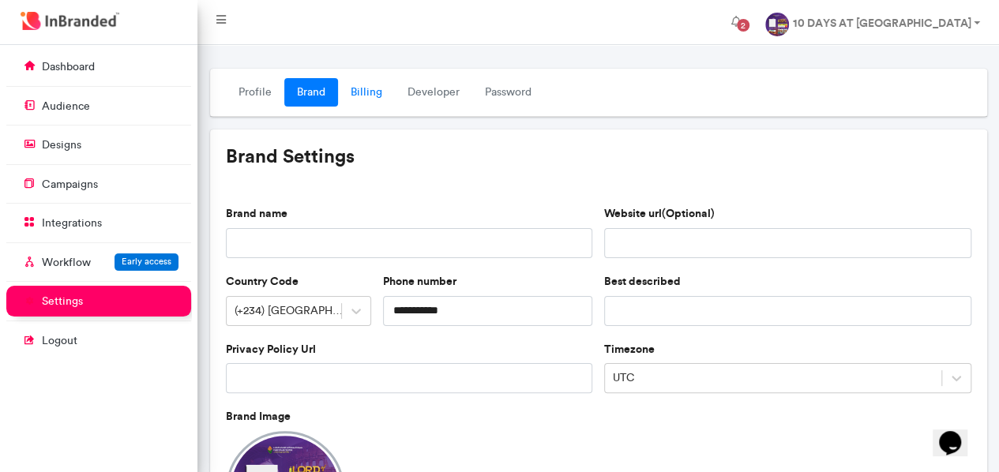
click at [375, 96] on link "Billing" at bounding box center [366, 92] width 57 height 28
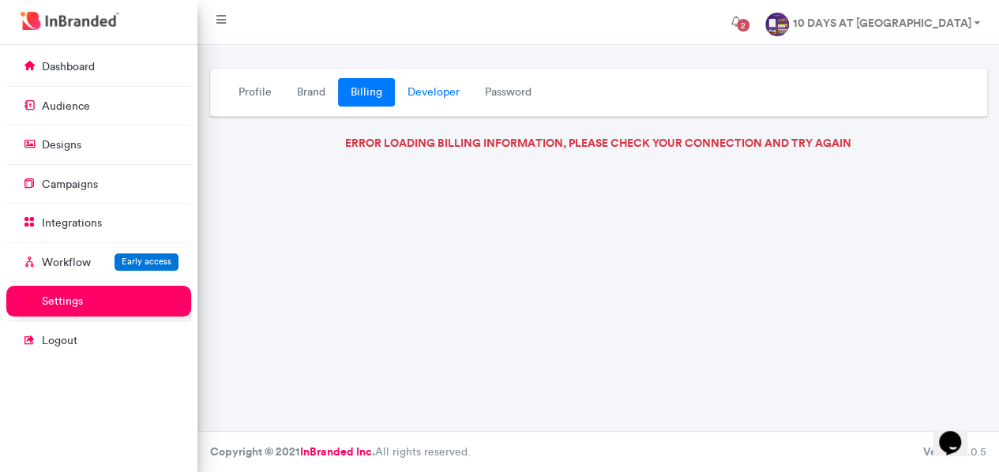
click at [423, 90] on link "Developer" at bounding box center [433, 92] width 77 height 28
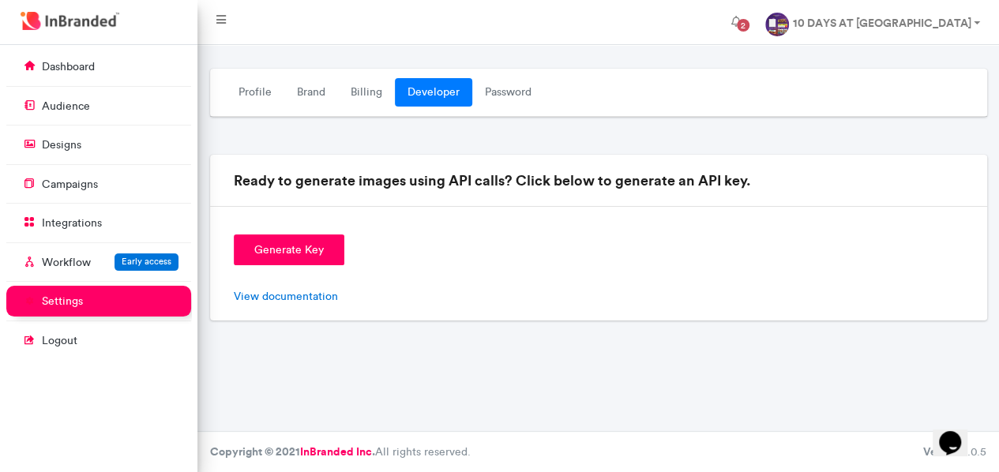
click at [771, 54] on div at bounding box center [597, 57] width 801 height 24
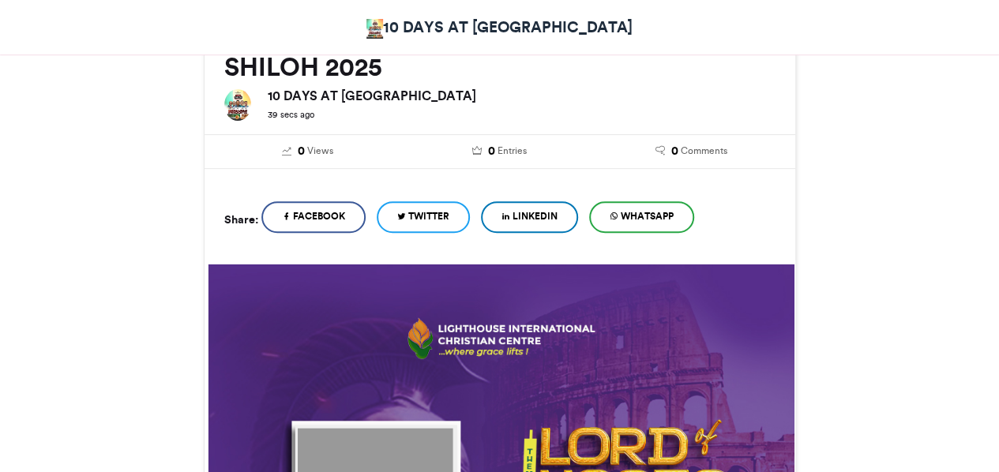
scroll to position [553, 0]
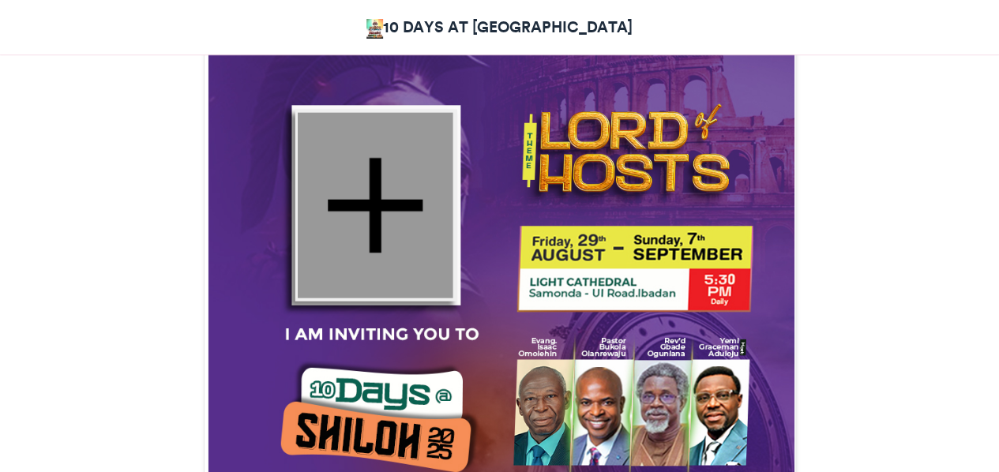
click at [382, 195] on div at bounding box center [375, 205] width 156 height 186
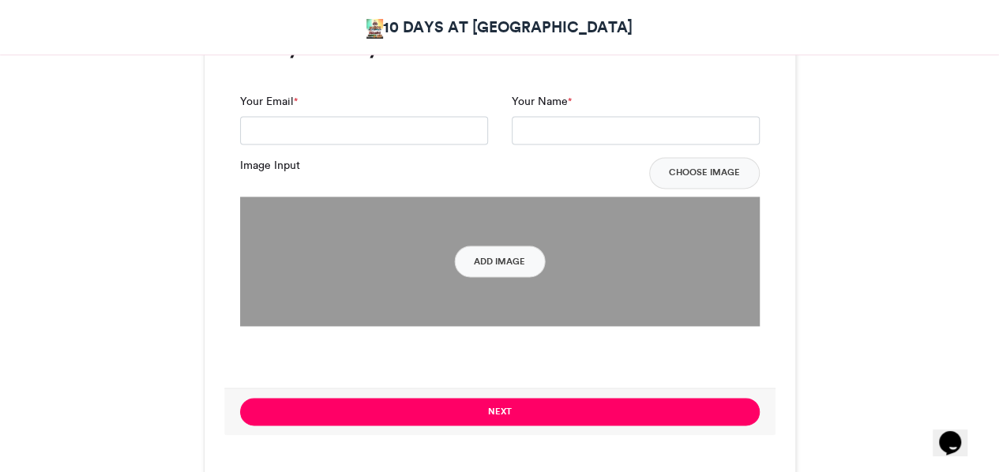
scroll to position [1009, 0]
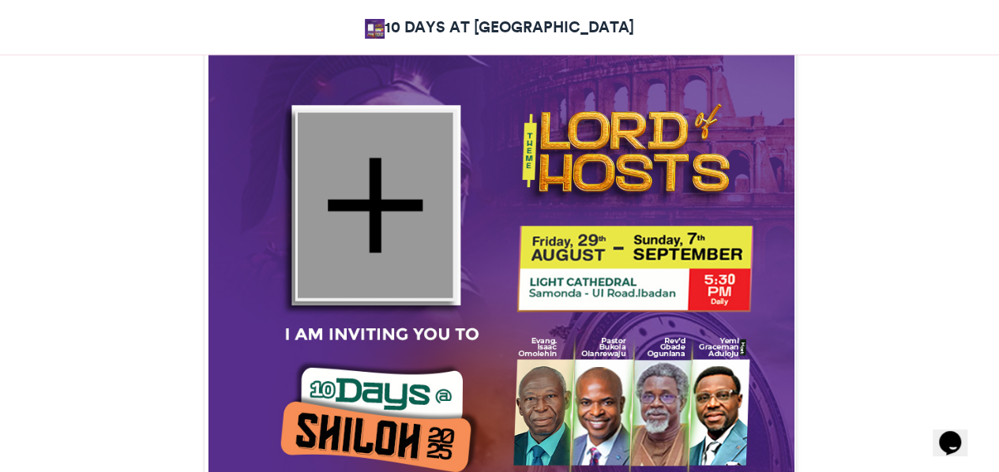
scroll to position [632, 0]
